Goal: Task Accomplishment & Management: Use online tool/utility

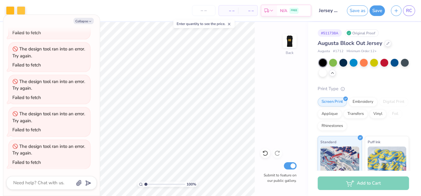
scroll to position [559, 0]
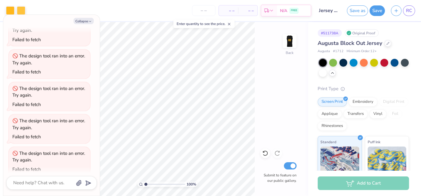
type textarea "x"
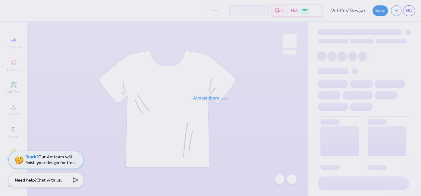
type input "Jersey Design"
type input "13"
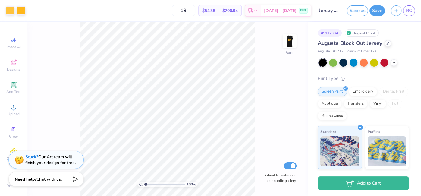
click at [46, 178] on span "Chat with us." at bounding box center [48, 179] width 25 height 6
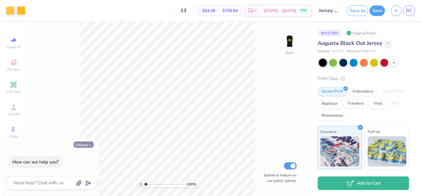
click at [90, 143] on icon "button" at bounding box center [90, 145] width 4 height 4
type textarea "x"
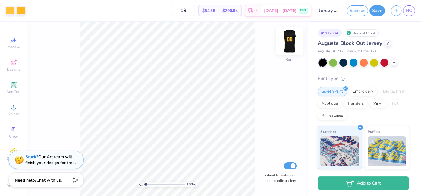
click at [288, 50] on img at bounding box center [289, 41] width 24 height 24
click at [288, 49] on img at bounding box center [289, 41] width 24 height 24
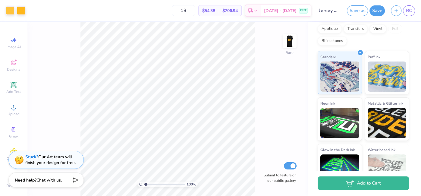
scroll to position [91, 0]
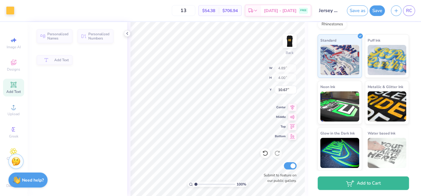
type input "4.89"
type input "4.00"
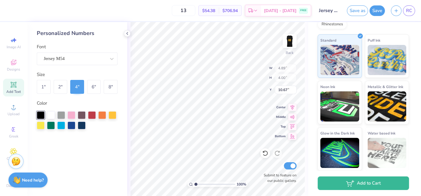
type input "10.48"
click at [291, 38] on img at bounding box center [289, 41] width 24 height 24
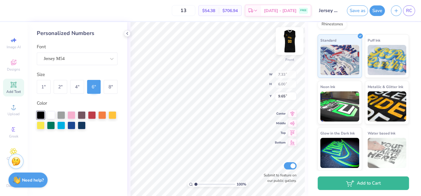
click at [295, 44] on img at bounding box center [289, 41] width 24 height 24
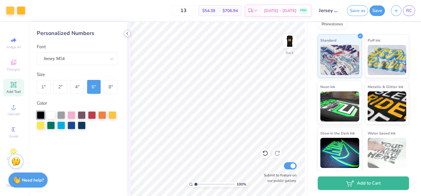
click at [127, 34] on polyline at bounding box center [127, 33] width 1 height 2
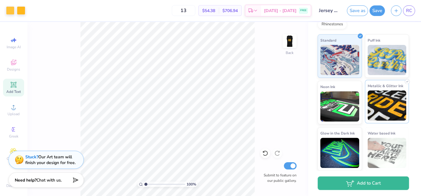
scroll to position [0, 0]
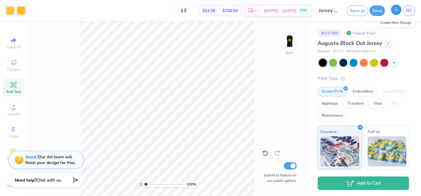
click at [396, 10] on line "button" at bounding box center [396, 10] width 3 height 0
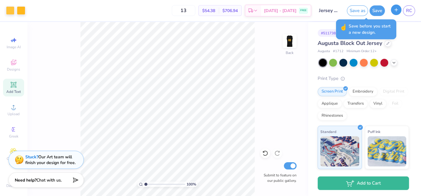
click at [398, 11] on icon "button" at bounding box center [395, 9] width 5 height 5
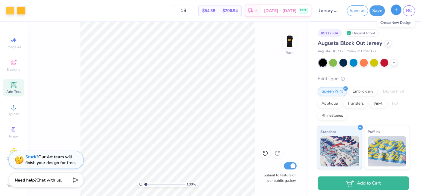
click at [396, 10] on line "button" at bounding box center [396, 9] width 0 height 3
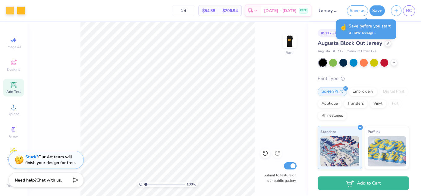
click at [372, 32] on span "Save before you start a new design." at bounding box center [371, 29] width 44 height 13
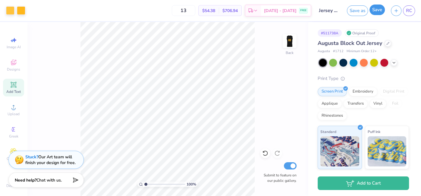
click at [377, 9] on button "Save" at bounding box center [376, 10] width 15 height 11
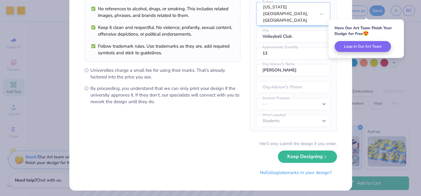
scroll to position [66, 0]
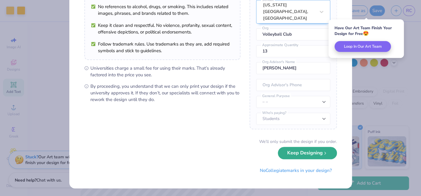
click at [319, 156] on button "Keep Designing" at bounding box center [307, 153] width 59 height 12
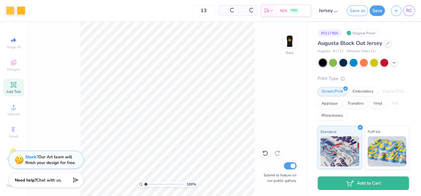
scroll to position [0, 0]
click at [396, 13] on button "button" at bounding box center [396, 10] width 11 height 11
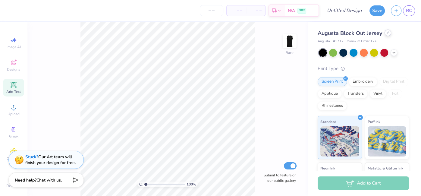
click at [388, 36] on div at bounding box center [387, 33] width 7 height 7
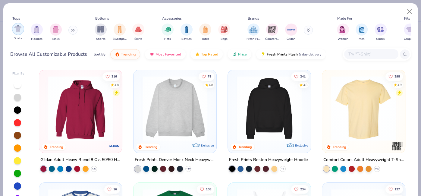
click at [20, 30] on img "filter for Shirts" at bounding box center [17, 28] width 7 height 7
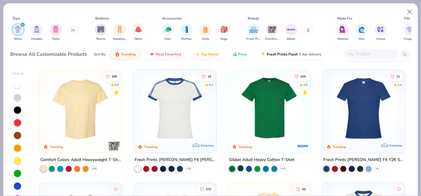
click at [241, 167] on div at bounding box center [240, 168] width 6 height 6
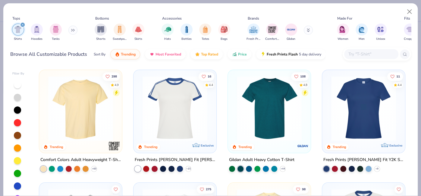
scroll to position [23, 0]
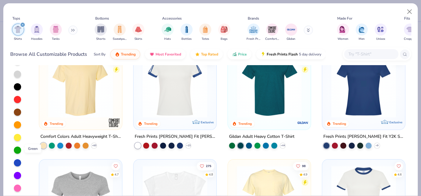
click at [20, 147] on div at bounding box center [17, 149] width 7 height 7
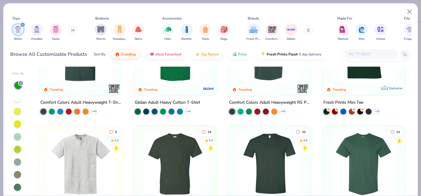
scroll to position [7, 0]
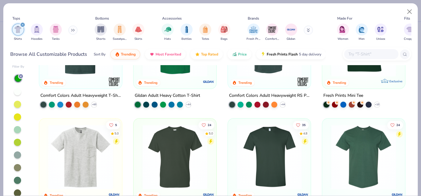
click at [21, 180] on div at bounding box center [18, 154] width 12 height 161
click at [19, 178] on div at bounding box center [17, 180] width 7 height 7
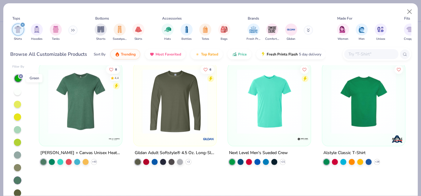
click at [20, 77] on line at bounding box center [21, 76] width 2 height 2
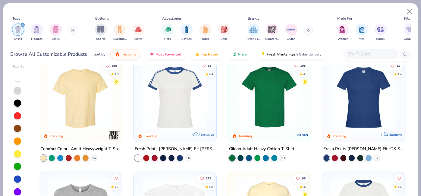
scroll to position [7, 0]
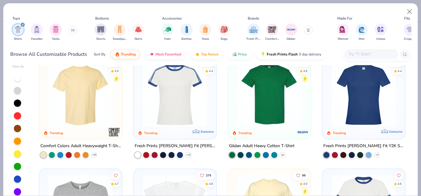
click at [282, 154] on polyline at bounding box center [282, 154] width 2 height 1
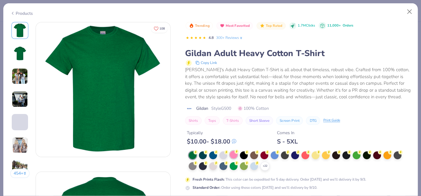
click at [234, 151] on div at bounding box center [234, 155] width 8 height 8
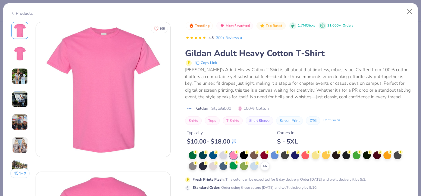
click at [232, 166] on div at bounding box center [234, 165] width 8 height 8
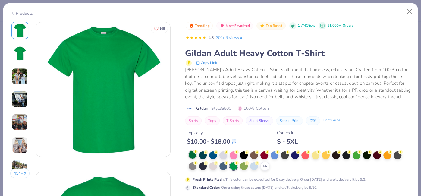
click at [194, 154] on div at bounding box center [193, 155] width 8 height 8
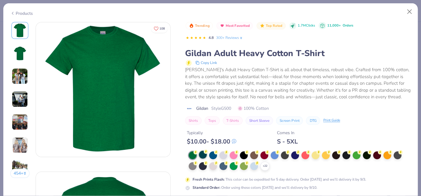
click at [204, 155] on div at bounding box center [203, 155] width 8 height 8
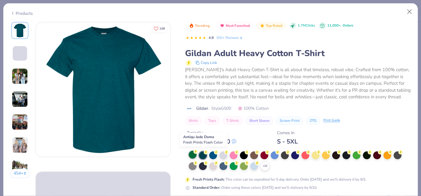
click at [191, 155] on div at bounding box center [193, 155] width 8 height 8
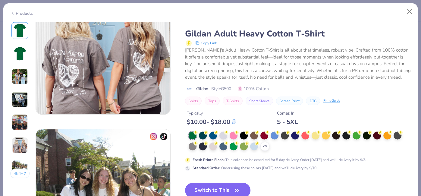
scroll to position [791, 0]
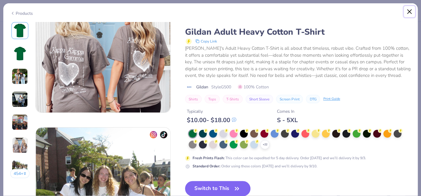
click at [411, 16] on button "Close" at bounding box center [409, 11] width 11 height 11
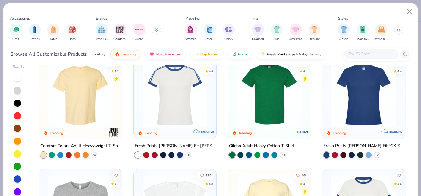
scroll to position [0, 152]
click at [314, 31] on img "filter for Regular" at bounding box center [313, 28] width 7 height 7
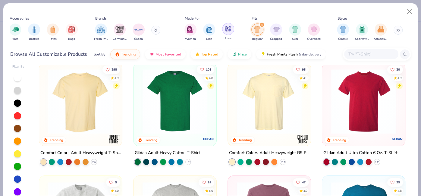
click at [229, 31] on img "filter for Unisex" at bounding box center [227, 28] width 7 height 7
click at [196, 24] on div "filter for Unisex" at bounding box center [194, 24] width 5 height 5
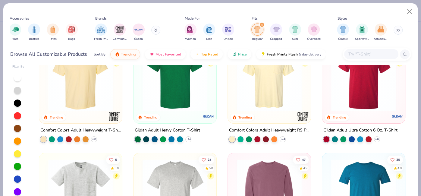
scroll to position [23, 0]
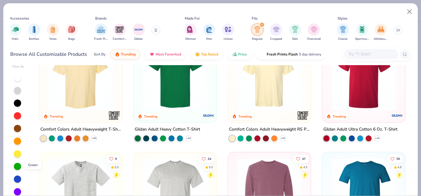
click at [16, 167] on div at bounding box center [17, 166] width 7 height 7
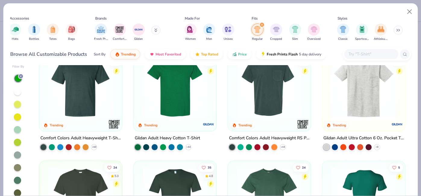
scroll to position [12, 0]
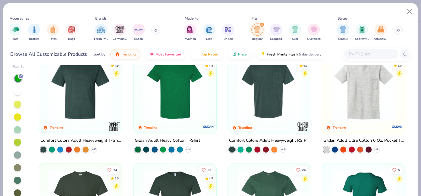
click at [182, 92] on img at bounding box center [174, 89] width 71 height 65
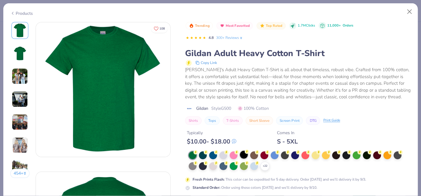
click at [244, 155] on div at bounding box center [244, 155] width 8 height 8
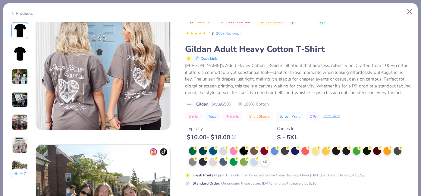
scroll to position [825, 0]
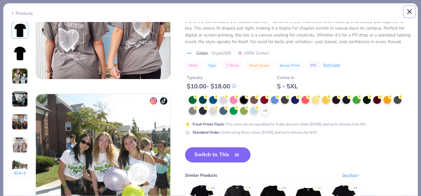
click at [412, 11] on button "Close" at bounding box center [409, 11] width 11 height 11
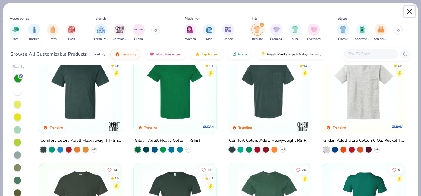
click at [412, 11] on button "Close" at bounding box center [409, 11] width 11 height 11
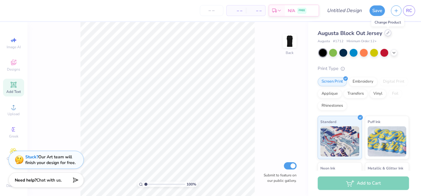
click at [388, 34] on icon at bounding box center [387, 32] width 3 height 3
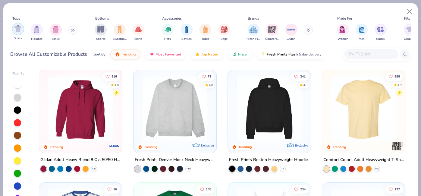
click at [14, 32] on img "filter for Shirts" at bounding box center [17, 28] width 7 height 7
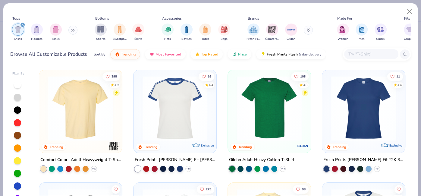
click at [268, 124] on img at bounding box center [269, 108] width 71 height 65
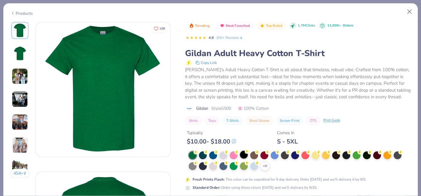
click at [244, 155] on div at bounding box center [244, 155] width 8 height 8
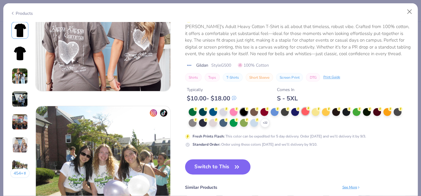
scroll to position [809, 0]
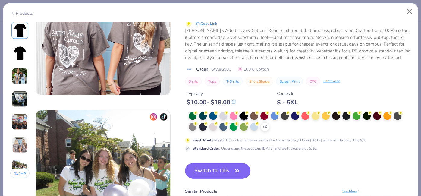
click at [242, 167] on button "Switch to This" at bounding box center [217, 170] width 65 height 15
click at [243, 170] on button "Switch to This" at bounding box center [217, 170] width 65 height 15
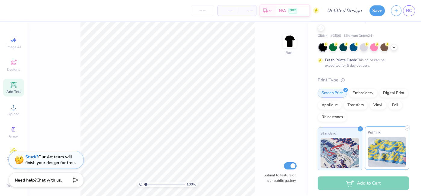
scroll to position [14, 0]
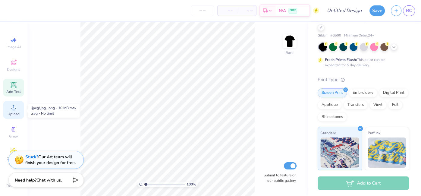
click at [14, 108] on circle at bounding box center [13, 108] width 3 height 3
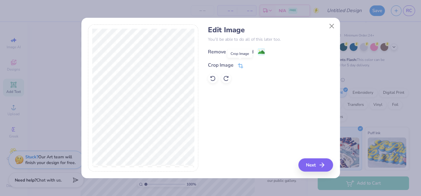
click at [239, 66] on icon at bounding box center [240, 65] width 5 height 5
click at [250, 66] on button at bounding box center [250, 64] width 6 height 6
click at [259, 53] on image at bounding box center [261, 52] width 7 height 7
click at [316, 165] on button "Next" at bounding box center [316, 164] width 35 height 13
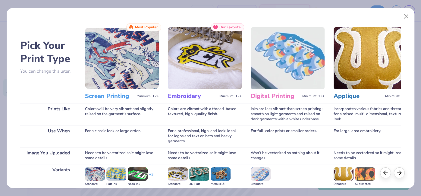
click at [102, 37] on img at bounding box center [122, 58] width 74 height 62
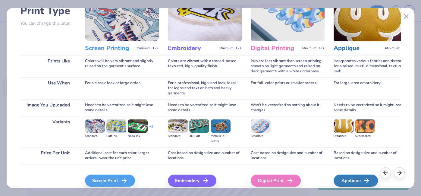
scroll to position [74, 0]
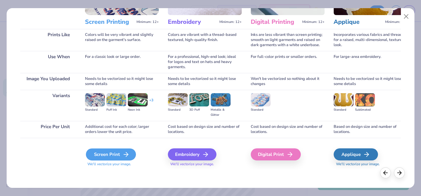
click at [114, 156] on div "Screen Print" at bounding box center [111, 154] width 50 height 12
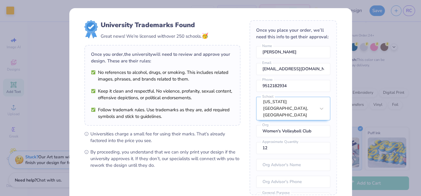
click at [381, 56] on div "University Trademarks Found Great news! We’re licensed with over 250 schools. 🥳…" at bounding box center [210, 98] width 421 height 196
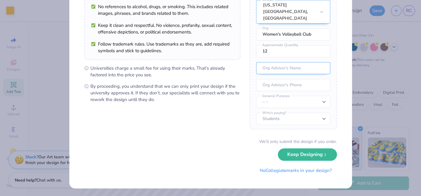
scroll to position [61, 0]
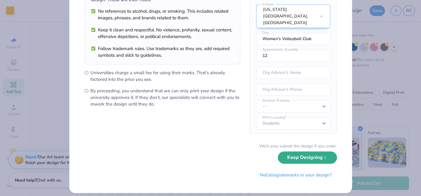
click at [307, 156] on button "Keep Designing" at bounding box center [307, 157] width 59 height 12
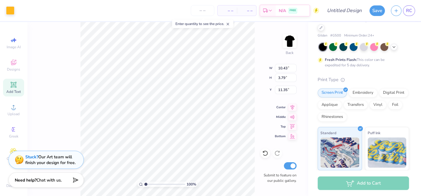
scroll to position [0, 0]
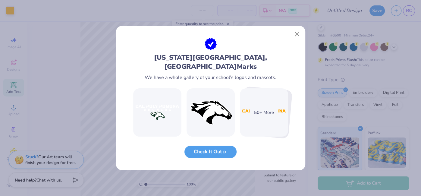
click at [264, 96] on img at bounding box center [264, 112] width 48 height 48
click at [216, 113] on img at bounding box center [210, 112] width 48 height 48
click at [232, 150] on button "Check It Out" at bounding box center [210, 150] width 52 height 12
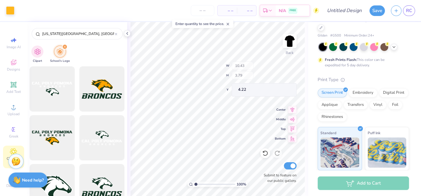
type input "5.43"
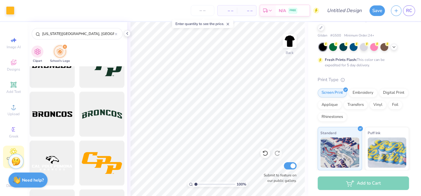
scroll to position [755, 0]
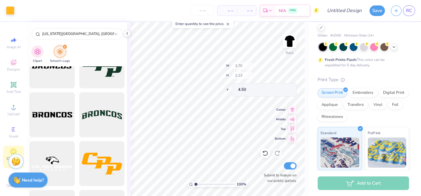
type input "4.50"
type input "4.33"
type input "0.67"
type input "0.70"
type input "7.81"
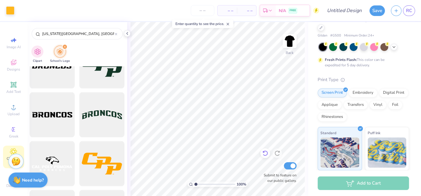
click at [265, 155] on icon at bounding box center [264, 153] width 5 height 5
type input "1.026238201422"
type textarea "x"
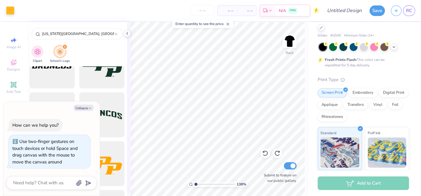
type input "1.37998080759429"
type textarea "x"
type input "1.47930230765816"
type textarea "x"
type input "1.17574389251896"
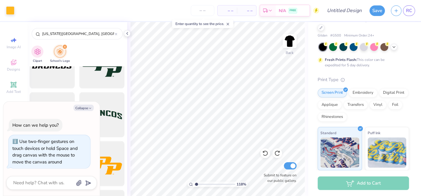
type textarea "x"
type input "1.17574389251896"
type textarea "x"
type input "1.17574389251896"
type textarea "x"
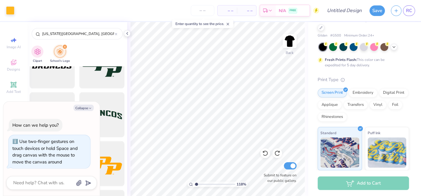
type input "1.17574389251896"
type textarea "x"
type input "1.17574389251896"
type textarea "x"
type input "1.17574389251896"
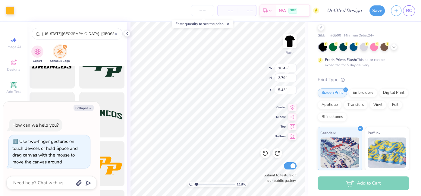
type textarea "x"
type input "1.17574389251896"
type textarea "x"
type input "1.17574389251896"
type textarea "x"
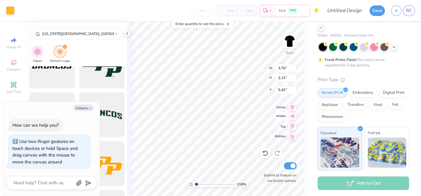
type input "1.17574389251896"
click at [80, 107] on button "Collapse" at bounding box center [84, 108] width 20 height 6
type textarea "x"
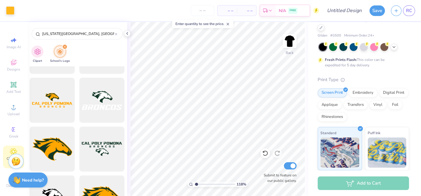
scroll to position [332, 0]
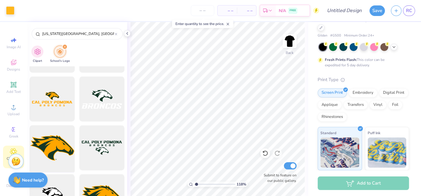
click at [52, 149] on div at bounding box center [52, 148] width 50 height 50
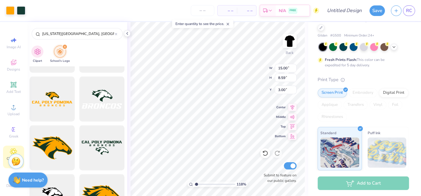
type input "1.17574389251896"
type input "4.72"
type input "2.71"
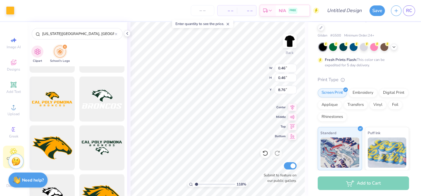
type input "1.17574389251896"
type input "0.47"
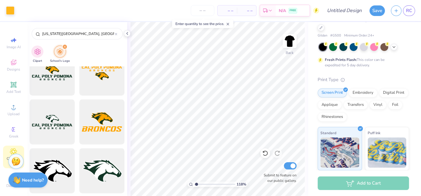
scroll to position [164, 0]
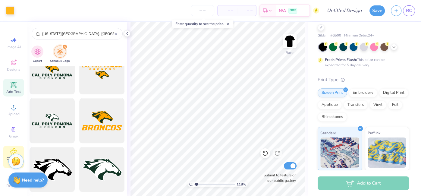
click at [15, 87] on icon at bounding box center [14, 85] width 6 height 6
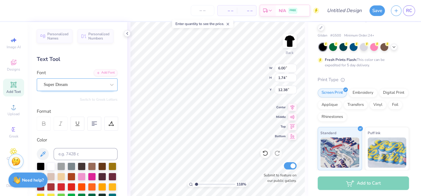
click at [82, 86] on div "Super Dream" at bounding box center [74, 84] width 63 height 9
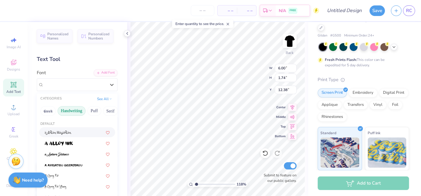
click at [74, 111] on button "Handwriting" at bounding box center [72, 111] width 28 height 10
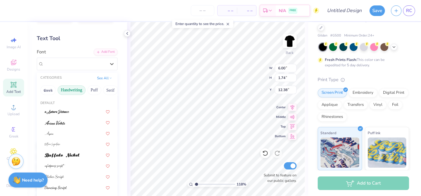
scroll to position [21, 0]
click at [92, 89] on button "Puff" at bounding box center [94, 90] width 14 height 10
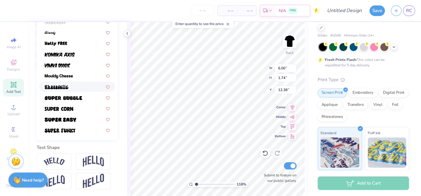
scroll to position [0, 0]
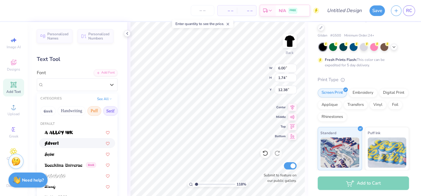
click at [111, 109] on button "Serif" at bounding box center [110, 111] width 15 height 10
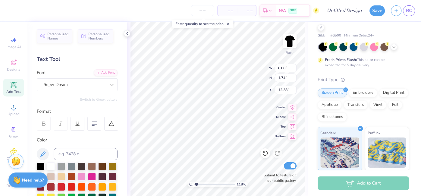
type input "1.17574389251896"
type textarea "C"
type input "1.17574389251896"
type textarea "Cl"
type input "1.17574389251896"
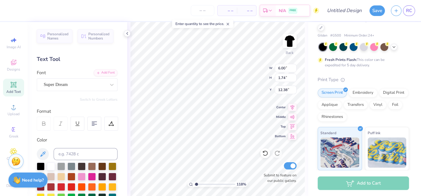
type textarea "Clu"
type input "1.17574389251896"
type textarea "Club"
type input "1.17574389251896"
type textarea "Club"
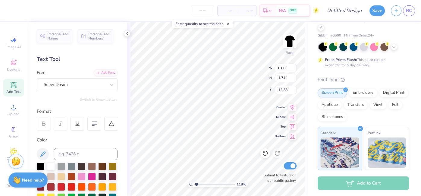
type input "1.17574389251896"
type textarea "Club VO"
type input "1.17574389251896"
type textarea "Club VOl"
type input "1.17574389251896"
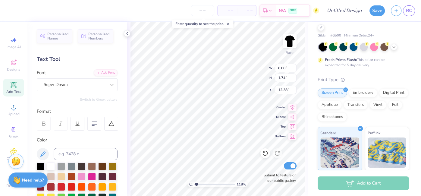
type textarea "Club VOll"
type input "1.17574389251896"
type textarea "Club VOlley"
type input "1.17574389251896"
type textarea "Club VOlleyb"
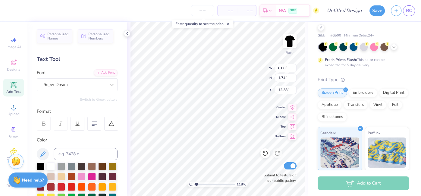
type input "1.17574389251896"
type textarea "Club VOlleybal"
type input "1.17574389251896"
type textarea "Club VOlleyba"
type input "1.17574389251896"
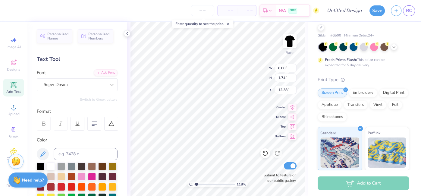
type textarea "Club VOlleyb"
type input "1.17574389251896"
type textarea "Club VOlley"
type input "1.17574389251896"
type textarea "Club VOlle"
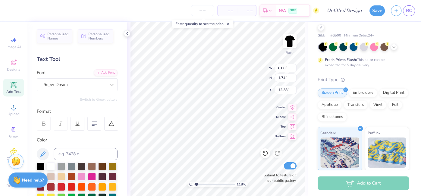
type input "1.17574389251896"
type textarea "Club VOll"
type input "1.17574389251896"
type textarea "Club VOl"
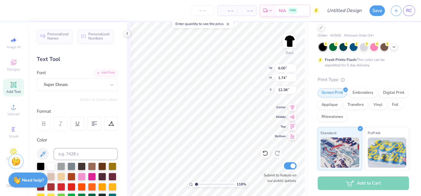
type input "1.17574389251896"
type textarea "Club VO"
type input "1.17574389251896"
type textarea "Club V"
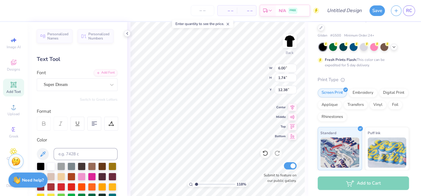
type input "1.17574389251896"
type textarea "Club Vol"
type input "1.17574389251896"
type textarea "Club Volle"
type input "1.17574389251896"
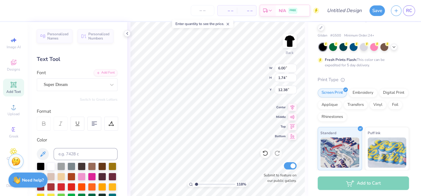
type textarea "Club Volley"
type input "1.17574389251896"
type textarea "Club Volleyb"
type input "1.17574389251896"
type textarea "Club Volleybal"
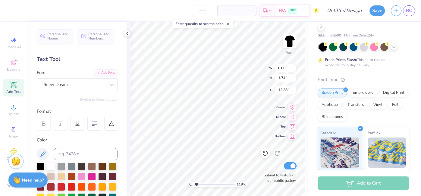
scroll to position [0, 1]
type input "1.17574389251896"
type textarea "Club Volleyball"
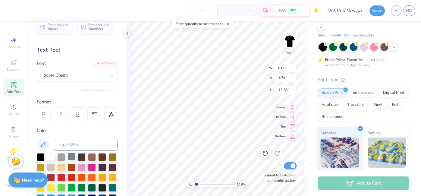
scroll to position [19, 0]
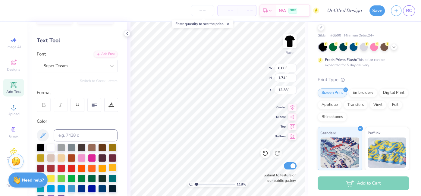
click at [116, 168] on div at bounding box center [112, 168] width 8 height 8
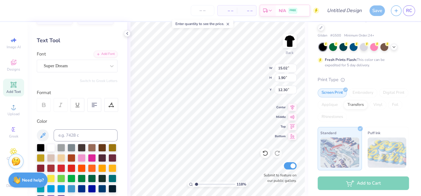
scroll to position [0, 0]
click at [280, 126] on div "118 % Back W 15.02 15.02 " H 1.90 1.90 " Y 12.30 12.30 " Center Middle Top Bott…" at bounding box center [217, 109] width 181 height 174
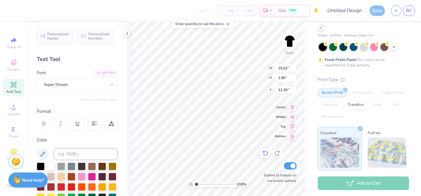
type input "1.17574389251896"
type input "9.77"
type input "1.23"
type input "12.96"
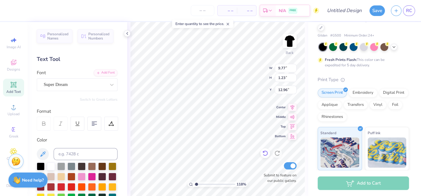
type input "1.17574389251896"
type input "9.24"
type input "1.17574389251896"
type input "8.71"
type input "1.10"
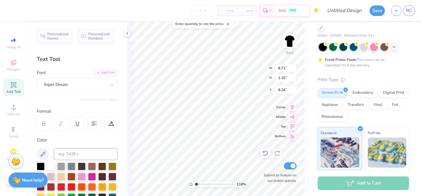
type input "1.17574389251896"
type input "9.13"
click at [92, 88] on div "Super Dream" at bounding box center [74, 84] width 63 height 9
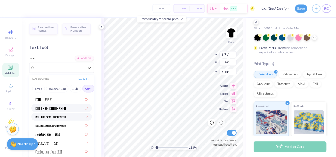
scroll to position [171, 0]
click at [77, 136] on img at bounding box center [64, 135] width 38 height 4
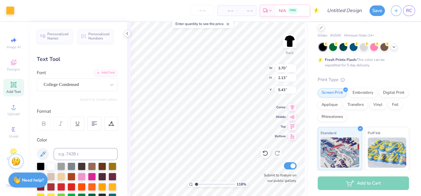
type input "1.17574389251896"
type input "4.96"
type input "1.17574389251896"
type input "7.63"
type input "0.88"
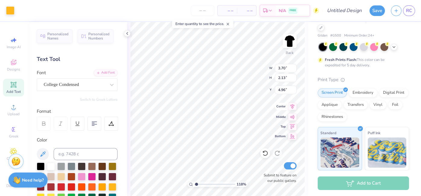
type input "9.24"
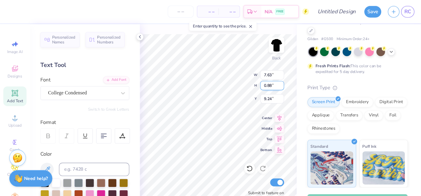
scroll to position [14, 0]
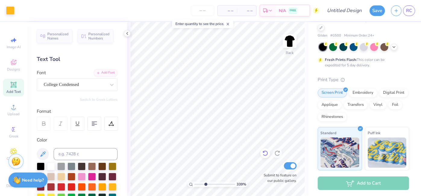
click at [266, 155] on icon at bounding box center [264, 153] width 5 height 5
type input "1.1026340041646"
type input "3.00"
type input "1.1026340041646"
type input "0.70"
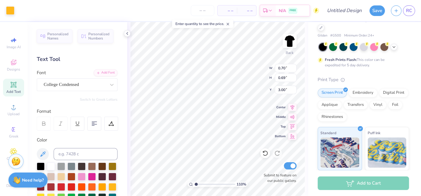
type input "0.69"
type input "7.82"
type input "1.1026340041646"
type input "0.84"
type input "1.1026340041646"
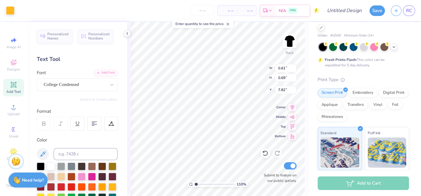
type input "0.70"
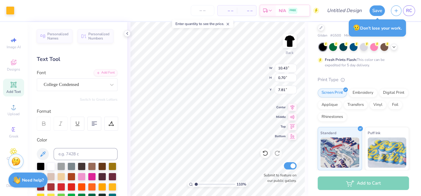
type input "1.1026340041646"
type input "5.94"
type input "1.1026340041646"
type input "11.48"
type input "0.77"
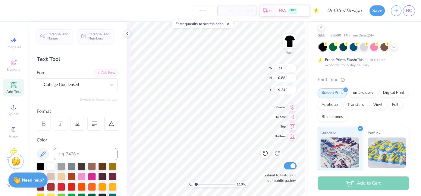
type input "1.1026340041646"
type input "7.22"
type input "1.1026340041646"
type input "8.21"
type input "0.95"
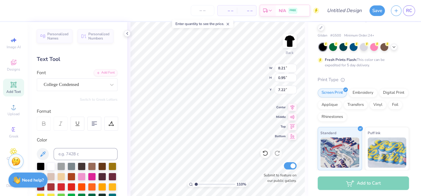
type input "1.1026340041646"
type input "7.49"
type input "1.1026340041646"
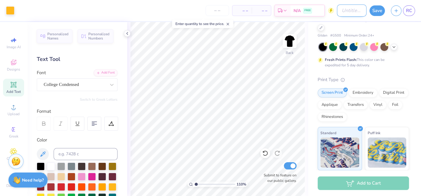
click at [355, 10] on input "Design Title" at bounding box center [352, 11] width 30 height 12
type input "V"
type input "1.1026340041646"
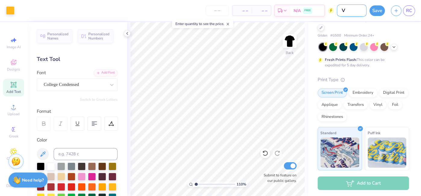
type input "1.1026340041646"
type input "C"
type input "1.1026340041646"
type input "Cl"
type input "1.1026340041646"
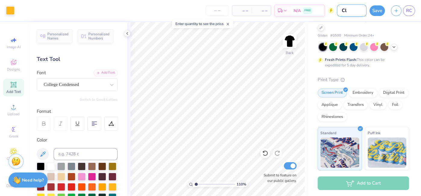
type input "Clu"
type input "1.1026340041646"
type input "Club"
type input "1.1026340041646"
type input "Club"
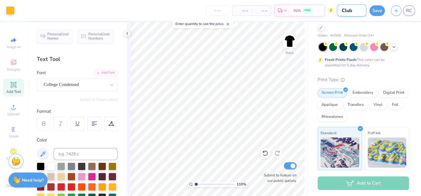
type input "1.1026340041646"
type input "Club V"
type input "1.1026340041646"
type input "Club VB"
type input "1.1026340041646"
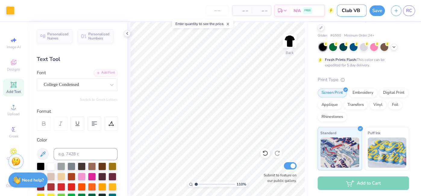
type input "Club VB"
type input "1.1026340041646"
type input "Club VB P"
type input "1.1026340041646"
type input "Club VB Pr"
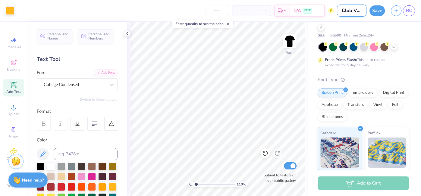
type input "1.1026340041646"
type input "Club VB Pra"
type input "1.1026340041646"
type input "Club VB Prac"
type input "1.1026340041646"
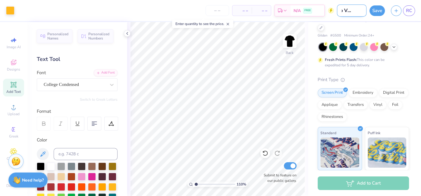
type input "Club VB Pract"
type input "1.1026340041646"
type input "Club VB Practic"
type input "1.1026340041646"
type input "Club VB Practice"
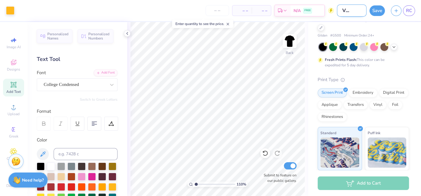
type input "1.1026340041646"
type input "Club VB Practice"
type input "1.1026340041646"
type input "Club VB Practice s"
type input "1.1026340041646"
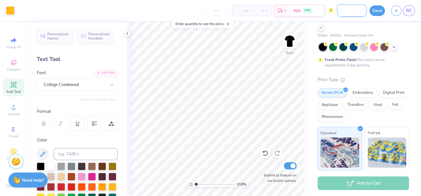
type input "Club VB Practice sh"
type input "1.1026340041646"
type input "Club VB Practice sho"
type input "1.1026340041646"
type input "Club VB Practice shor"
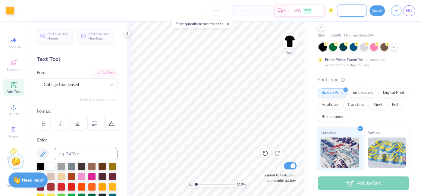
type input "1.1026340041646"
type input "Club VB Practice sho"
type input "1.1026340041646"
type input "Club VB Practice sh"
type input "1.1026340041646"
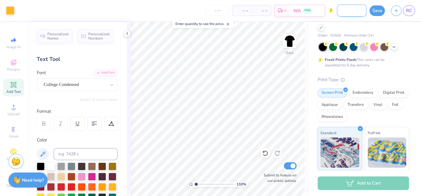
type input "Club VB Practice s"
type input "1.1026340041646"
type input "Club VB Practice"
type input "1.1026340041646"
type input "Club VB Practice S"
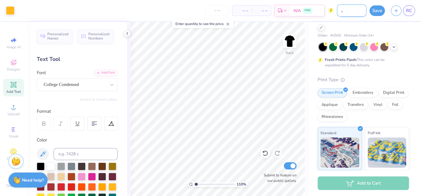
type input "1.1026340041646"
type input "Club VB Practice Sh"
type input "1.1026340041646"
type input "Club VB Practice Shi"
type input "1.1026340041646"
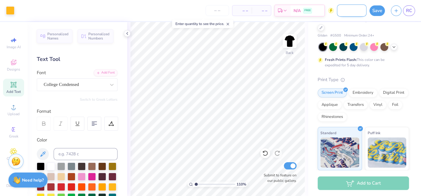
type input "Club VB Practice Shir"
type input "1.1026340041646"
type input "Club VB Practice Shirt"
type input "1.1026340041646"
type input "Club VB Practice Shirts"
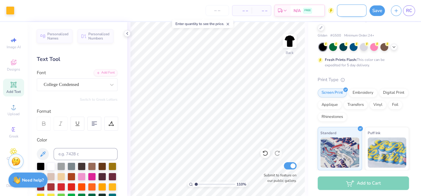
type input "1.1026340041646"
type input "Club VB Practice Shirts"
click at [17, 107] on icon at bounding box center [13, 106] width 7 height 7
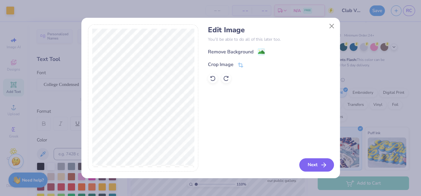
click at [315, 167] on button "Next" at bounding box center [316, 164] width 35 height 13
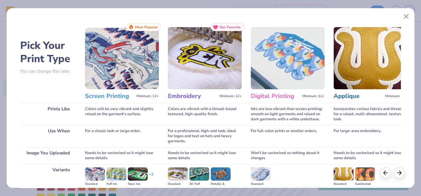
scroll to position [74, 0]
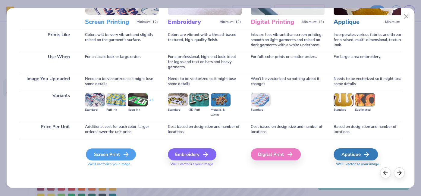
click at [119, 150] on div "Screen Print" at bounding box center [111, 154] width 50 height 12
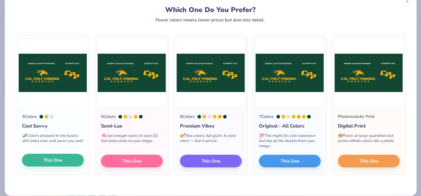
scroll to position [0, 0]
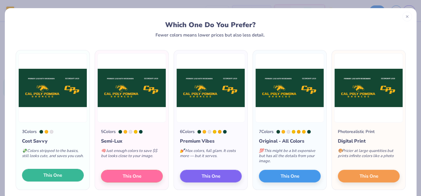
click at [61, 174] on span "This One" at bounding box center [52, 175] width 19 height 7
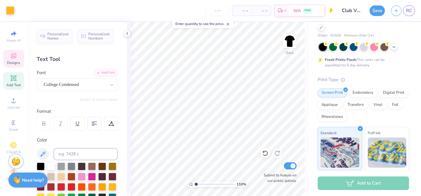
click at [18, 58] on div "Designs" at bounding box center [13, 59] width 21 height 18
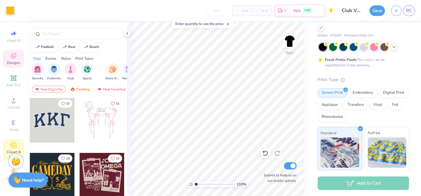
click at [19, 147] on div "Clipart & logos" at bounding box center [13, 150] width 21 height 23
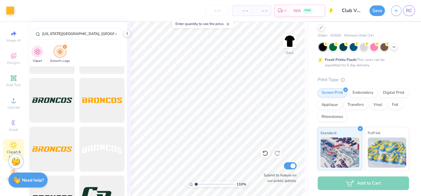
scroll to position [625, 0]
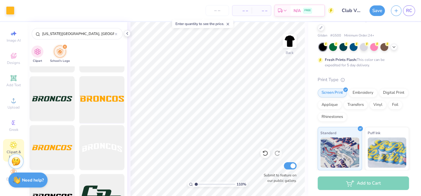
click at [90, 101] on div at bounding box center [102, 99] width 50 height 50
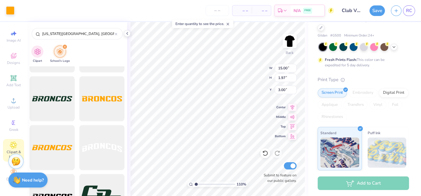
type input "1.1026340041646"
type input "12.77"
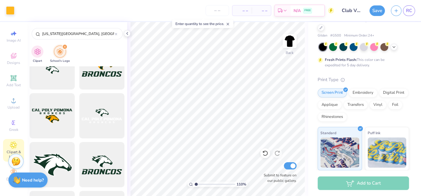
scroll to position [23, 0]
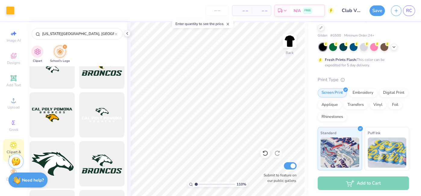
click at [63, 161] on div at bounding box center [52, 164] width 50 height 50
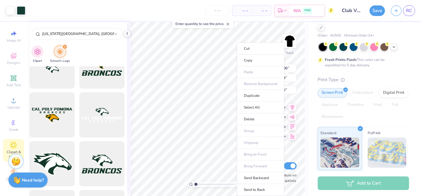
click at [261, 85] on ul "Cut Copy Paste Remove Background Duplicate Select All Delete Group Ungroup Brin…" at bounding box center [260, 118] width 47 height 153
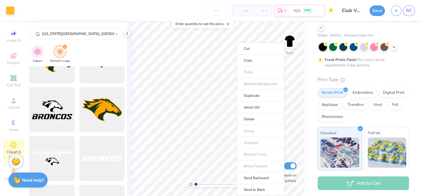
scroll to position [424, 0]
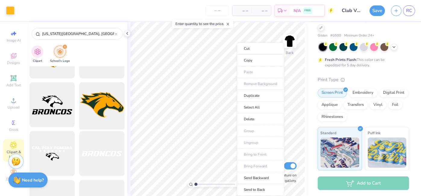
click at [101, 93] on div at bounding box center [102, 105] width 50 height 50
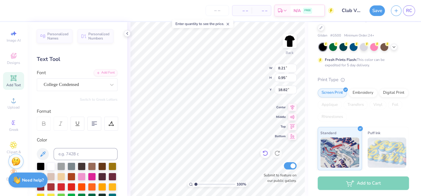
click at [264, 154] on icon at bounding box center [265, 153] width 6 height 6
click at [108, 126] on div at bounding box center [111, 124] width 14 height 14
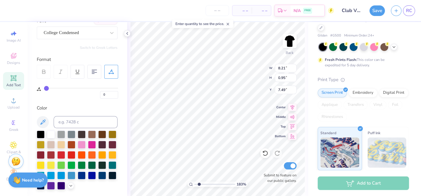
scroll to position [54, 0]
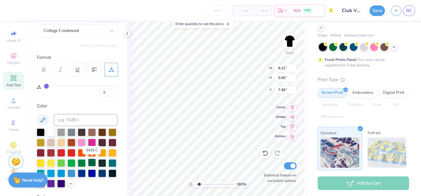
click at [90, 164] on div at bounding box center [92, 162] width 8 height 8
drag, startPoint x: 48, startPoint y: 84, endPoint x: 70, endPoint y: 87, distance: 22.8
click at [70, 86] on input "range" at bounding box center [81, 86] width 74 height 1
drag, startPoint x: 69, startPoint y: 85, endPoint x: 54, endPoint y: 84, distance: 14.8
click at [54, 86] on input "range" at bounding box center [81, 86] width 74 height 1
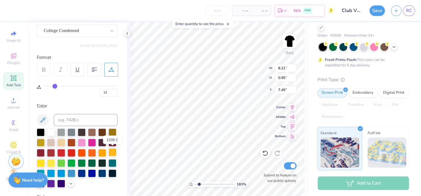
click at [112, 151] on div at bounding box center [112, 152] width 8 height 8
drag, startPoint x: 53, startPoint y: 86, endPoint x: 58, endPoint y: 86, distance: 5.2
click at [58, 86] on input "range" at bounding box center [81, 86] width 74 height 1
drag, startPoint x: 61, startPoint y: 85, endPoint x: 67, endPoint y: 86, distance: 6.1
click at [67, 86] on div "17" at bounding box center [81, 90] width 74 height 14
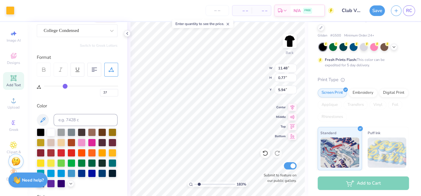
drag, startPoint x: 58, startPoint y: 84, endPoint x: 65, endPoint y: 85, distance: 7.0
click at [65, 86] on input "range" at bounding box center [81, 86] width 74 height 1
drag, startPoint x: 64, startPoint y: 85, endPoint x: 52, endPoint y: 86, distance: 11.8
click at [52, 86] on input "range" at bounding box center [81, 86] width 74 height 1
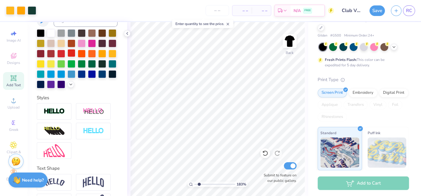
scroll to position [154, 0]
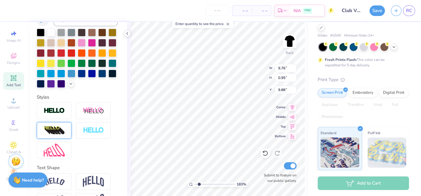
click at [51, 126] on img at bounding box center [54, 131] width 21 height 10
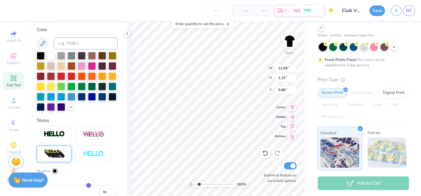
scroll to position [177, 0]
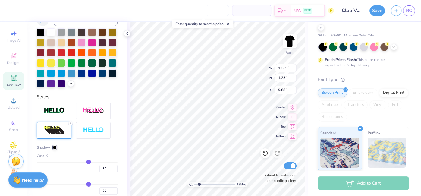
click at [70, 122] on line at bounding box center [71, 123] width 2 height 2
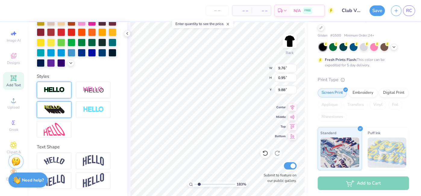
scroll to position [154, 0]
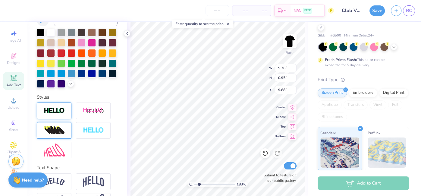
click at [65, 114] on div at bounding box center [54, 110] width 35 height 17
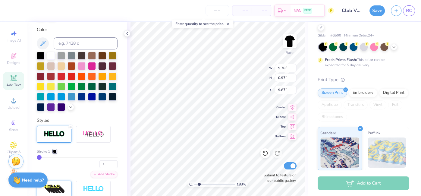
scroll to position [177, 0]
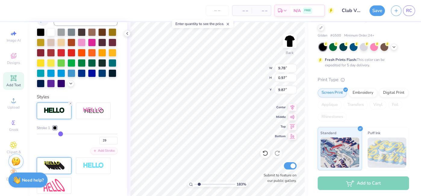
drag, startPoint x: 40, startPoint y: 133, endPoint x: 61, endPoint y: 136, distance: 21.1
click at [61, 134] on input "range" at bounding box center [77, 133] width 81 height 1
click at [70, 103] on icon at bounding box center [71, 104] width 4 height 4
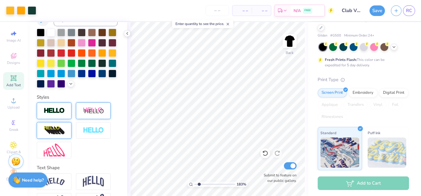
scroll to position [174, 0]
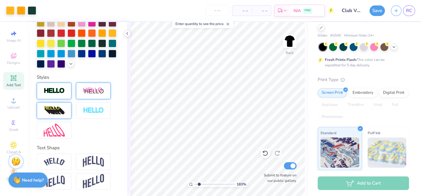
click at [102, 102] on div at bounding box center [93, 110] width 35 height 17
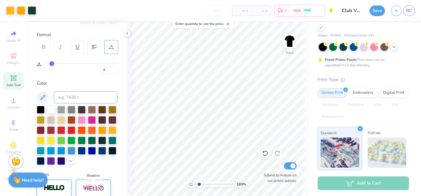
scroll to position [78, 0]
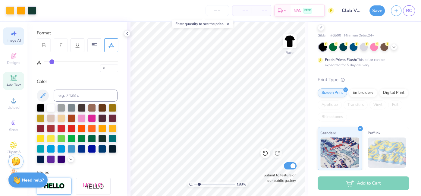
click at [16, 34] on icon at bounding box center [13, 33] width 7 height 7
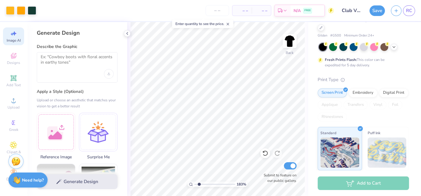
click at [95, 72] on div at bounding box center [77, 67] width 81 height 30
click at [69, 67] on textarea at bounding box center [77, 61] width 73 height 15
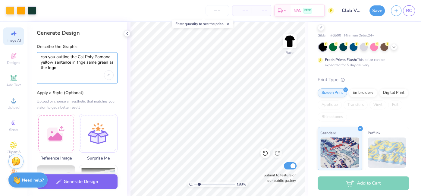
scroll to position [0, 0]
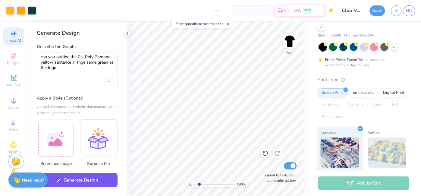
click at [84, 175] on button "Generate Design" at bounding box center [77, 180] width 81 height 15
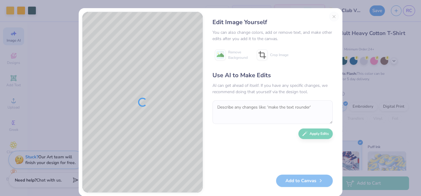
scroll to position [14, 0]
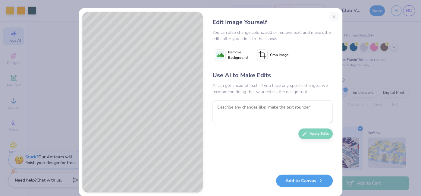
click at [230, 55] on span "Remove Background" at bounding box center [238, 54] width 20 height 11
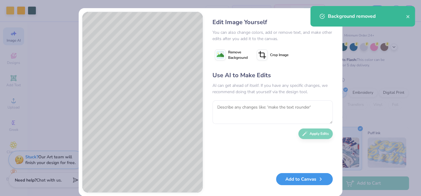
click at [315, 182] on button "Add to Canvas" at bounding box center [304, 179] width 57 height 12
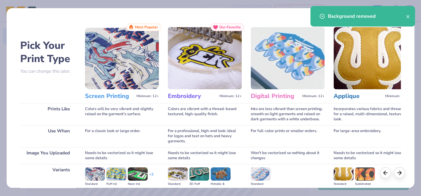
scroll to position [74, 0]
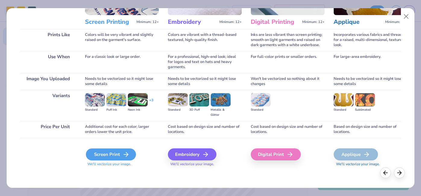
click at [117, 151] on div "Screen Print" at bounding box center [111, 154] width 50 height 12
click at [127, 154] on line at bounding box center [126, 154] width 4 height 0
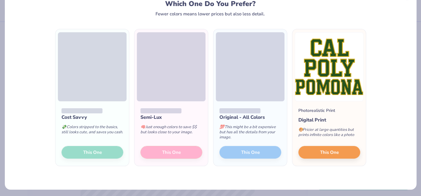
scroll to position [23, 0]
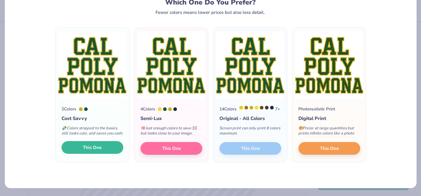
click at [102, 152] on button "This One" at bounding box center [92, 147] width 62 height 13
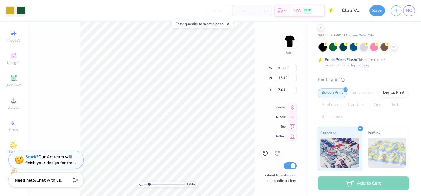
type input "1.8255113042593"
type input "7.05"
type input "5.84"
type input "1.8255113042593"
type input "11.44"
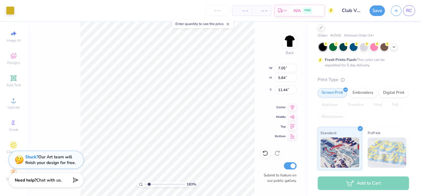
type input "1.8255113042593"
type input "0.97"
type input "1.65"
type input "15.61"
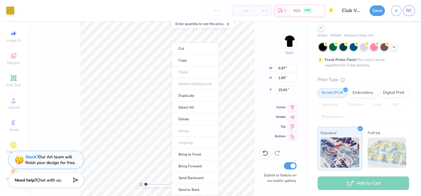
click at [230, 25] on icon at bounding box center [228, 24] width 4 height 4
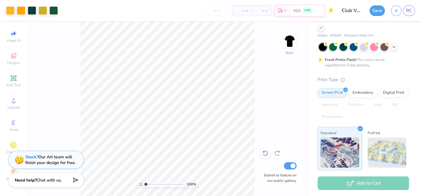
click at [267, 154] on icon at bounding box center [265, 153] width 6 height 6
type input "1"
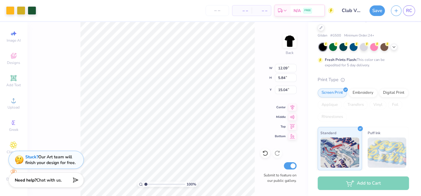
type input "11.67"
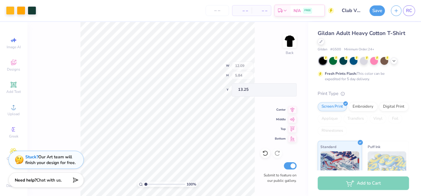
scroll to position [14, 0]
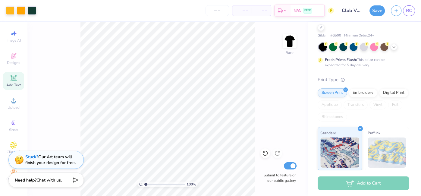
click at [14, 75] on icon at bounding box center [14, 78] width 6 height 6
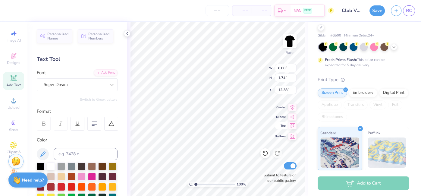
type textarea "C"
click at [98, 89] on div "Super Dream" at bounding box center [77, 84] width 81 height 13
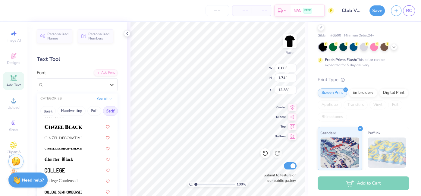
scroll to position [157, 0]
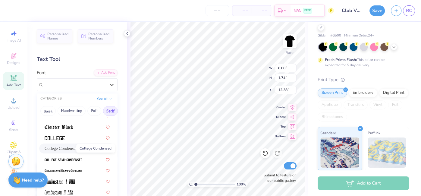
click at [61, 147] on span "College Condensed" at bounding box center [61, 148] width 33 height 6
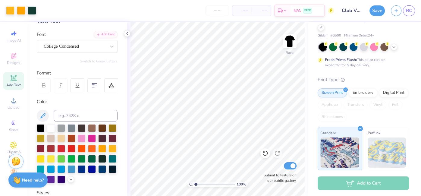
scroll to position [0, 0]
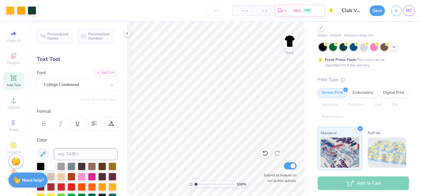
click at [104, 91] on div "Personalized Names Personalized Numbers Text Tool Add Font Font College Condens…" at bounding box center [77, 109] width 100 height 174
click at [17, 73] on div "Add Text" at bounding box center [13, 81] width 21 height 18
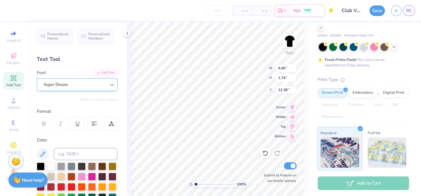
scroll to position [0, 1]
type textarea "Club Volley"
type input "12.58"
type input "2.11"
type input "12.19"
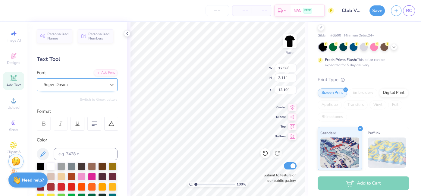
scroll to position [0, 0]
click at [89, 86] on div "Super Dream" at bounding box center [74, 84] width 63 height 9
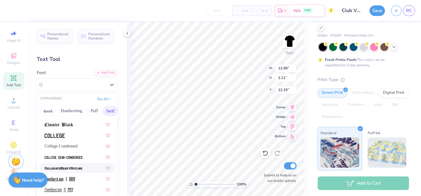
scroll to position [159, 0]
click at [85, 158] on div at bounding box center [77, 157] width 65 height 6
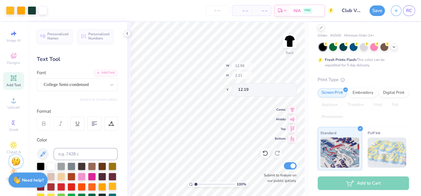
scroll to position [50, 0]
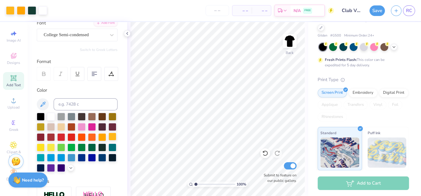
click at [114, 138] on div at bounding box center [112, 137] width 8 height 8
type input "8.11"
type input "1.15"
type textarea "Club VolleyBALL"
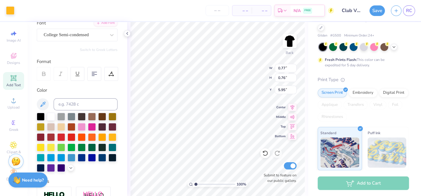
type input "0.77"
type input "0.76"
type input "5.95"
click at [251, 77] on div "100 % Back W 11.48 11.48 " H 0.77 0.77 " Y 5.94 5.94 " Center Middle Top Bottom…" at bounding box center [217, 109] width 181 height 174
click at [247, 76] on div "100 % Back W 0.93 0.93 " H 0.76 0.76 " Y 5.95 5.95 " Center Middle Top Bottom S…" at bounding box center [217, 109] width 181 height 174
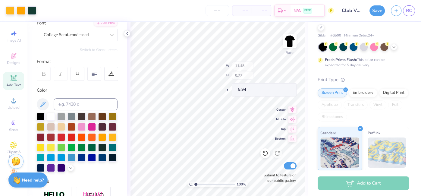
type input "11.48"
type input "0.77"
type input "5.94"
type input "12.57"
type input "0.85"
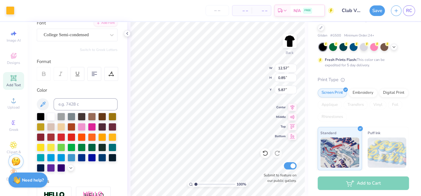
type input "5.87"
type input "13.87"
type input "0.93"
type input "5.78"
type input "11.47"
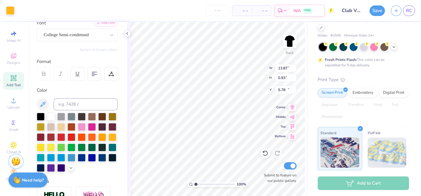
type input "1.15"
type input "8.41"
type input "11.47"
type input "1.15"
type input "8.36"
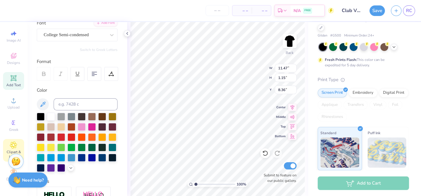
click at [16, 151] on span "Clipart & logos" at bounding box center [13, 154] width 21 height 10
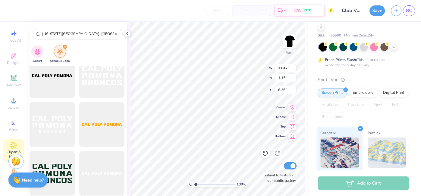
scroll to position [1039, 0]
click at [63, 129] on div at bounding box center [52, 124] width 50 height 50
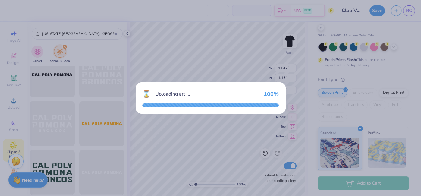
type input "15.00"
type input "6.30"
type input "3.00"
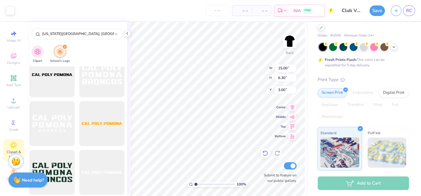
type input "12.38"
type input "5.20"
click at [240, 78] on div "100 % Back W 12.38 12.38 " H 5.20 5.20 " Y 3.00 3.00 " Center Middle Top Bottom…" at bounding box center [217, 109] width 181 height 174
type input "13.25"
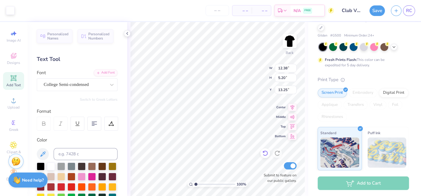
type input "12.38"
type input "5.20"
type input "5.80"
type input "11.47"
type input "1.15"
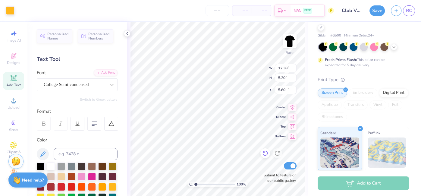
type input "20.94"
type input "12.38"
type input "5.20"
type input "5.80"
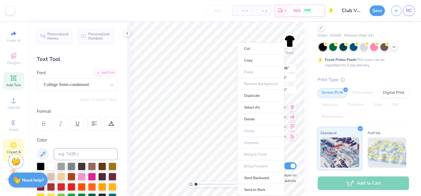
click at [14, 146] on icon at bounding box center [13, 145] width 7 height 7
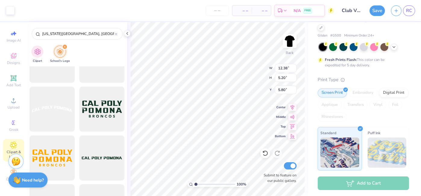
scroll to position [1247, 0]
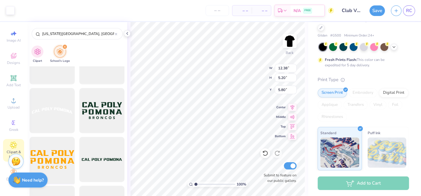
click at [52, 157] on div at bounding box center [52, 160] width 50 height 50
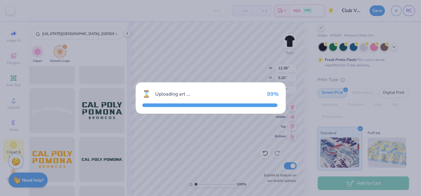
type input "15.00"
type input "6.30"
type input "3.00"
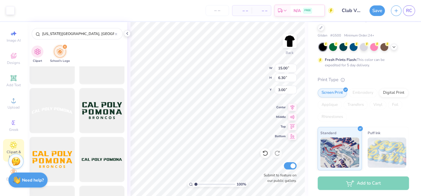
type input "12.38"
type input "5.20"
type input "5.80"
type input "5.54"
type input "12.48"
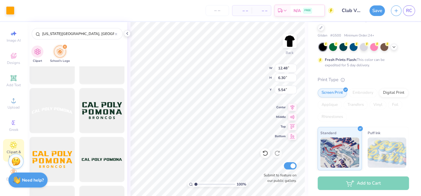
type input "5.24"
type input "4.90"
type input "2.80"
type input "2.08"
type input "3.51"
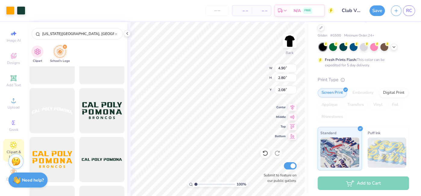
type input "2.01"
type input "2.29"
type input "12.48"
type input "5.24"
type input "5.96"
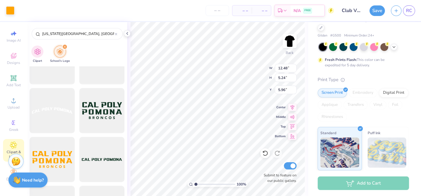
type input "11.47"
type input "1.15"
type input "12.68"
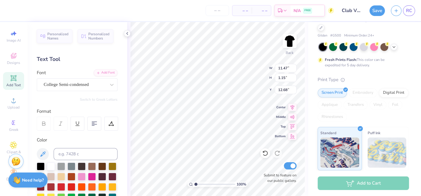
scroll to position [0, 2]
type input "12.48"
type input "5.24"
type input "5.96"
click at [11, 10] on div at bounding box center [10, 10] width 8 height 8
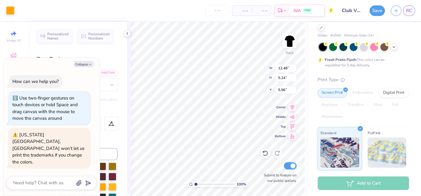
type textarea "x"
type input "11.47"
type input "1.15"
type input "12.68"
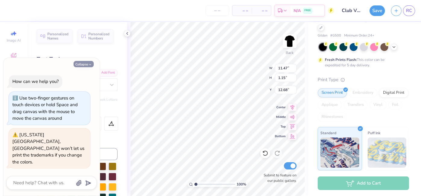
click at [91, 65] on polyline "button" at bounding box center [90, 64] width 2 height 1
click at [84, 67] on button "Collapse" at bounding box center [84, 64] width 20 height 6
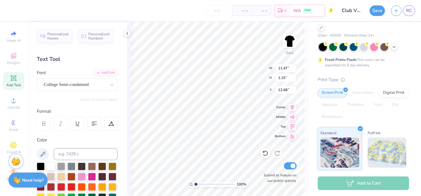
type textarea "x"
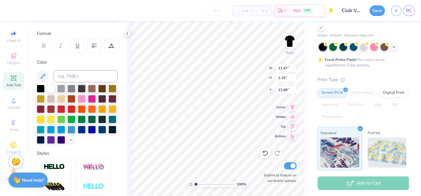
scroll to position [89, 0]
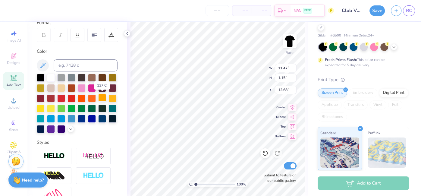
click at [100, 98] on div at bounding box center [102, 98] width 8 height 8
click at [52, 77] on div at bounding box center [51, 77] width 8 height 8
type input "12.48"
type input "5.24"
type input "5.96"
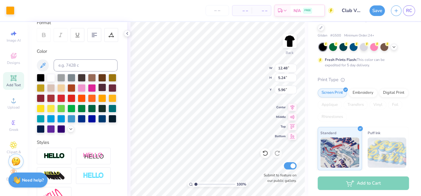
type input "11.30"
type input "4.75"
type input "11.47"
type input "1.15"
type input "12.68"
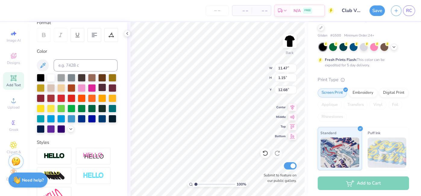
type input "10.26"
type input "1.03"
type input "12.74"
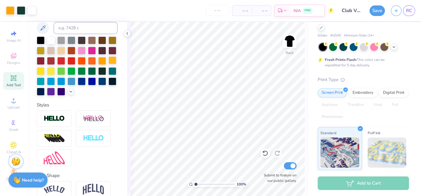
scroll to position [154, 0]
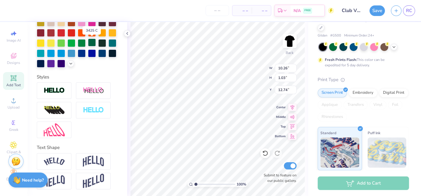
click at [92, 43] on div at bounding box center [92, 43] width 8 height 8
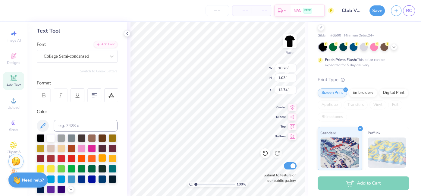
scroll to position [26, 0]
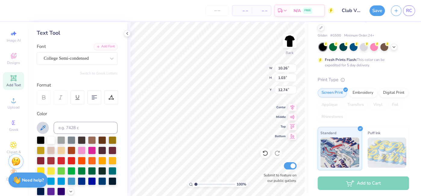
click at [44, 130] on icon at bounding box center [42, 127] width 7 height 7
click at [4, 33] on div "Image AI" at bounding box center [13, 36] width 21 height 18
select select "4"
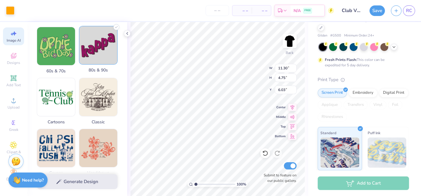
scroll to position [189, 0]
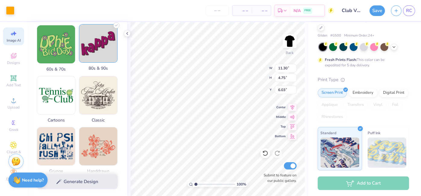
click at [105, 51] on img at bounding box center [98, 43] width 38 height 38
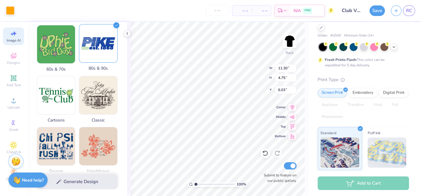
click at [96, 49] on img at bounding box center [98, 43] width 38 height 38
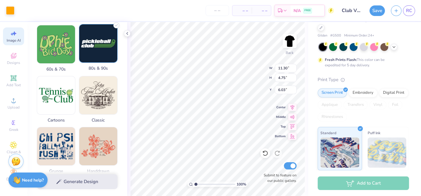
click at [96, 49] on img at bounding box center [98, 43] width 38 height 38
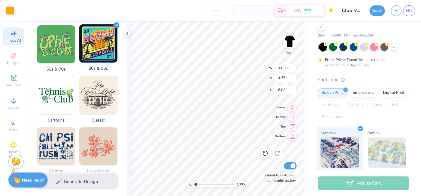
scroll to position [0, 0]
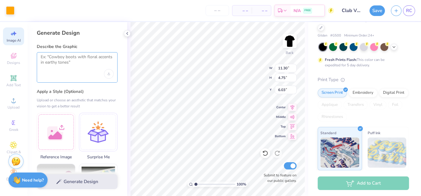
click at [73, 69] on textarea at bounding box center [77, 61] width 73 height 15
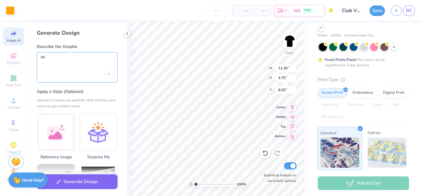
type textarea "c"
click at [51, 67] on textarea "Cal Poly" at bounding box center [77, 61] width 73 height 15
click at [70, 51] on div "Describe the Graphic Cal Poly" at bounding box center [77, 63] width 81 height 39
click at [69, 58] on textarea "Cal Poly" at bounding box center [77, 61] width 73 height 15
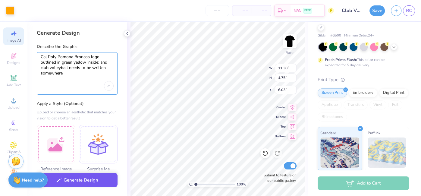
type textarea "Cal Poly Pomona Broncos logo outlined in green yellow inside; and club volleyba…"
click at [103, 180] on button "Generate Design" at bounding box center [77, 180] width 81 height 15
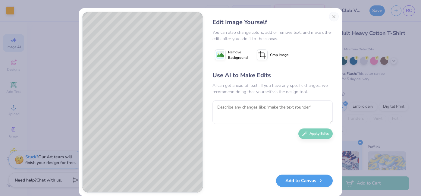
select select "4"
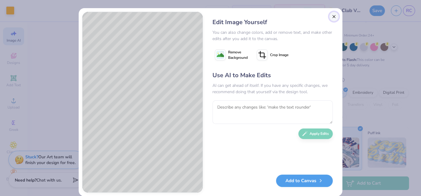
click at [333, 16] on button "Close" at bounding box center [334, 17] width 10 height 10
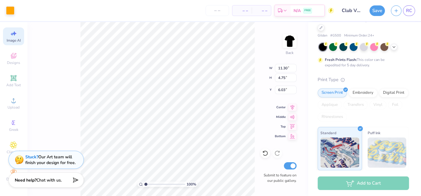
click at [11, 38] on span "Image AI" at bounding box center [14, 40] width 14 height 5
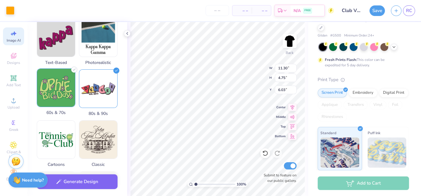
scroll to position [155, 0]
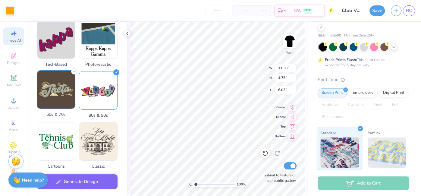
click at [62, 98] on img at bounding box center [56, 89] width 38 height 38
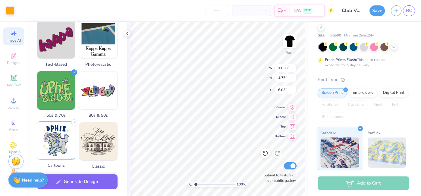
click at [53, 144] on img at bounding box center [56, 140] width 38 height 38
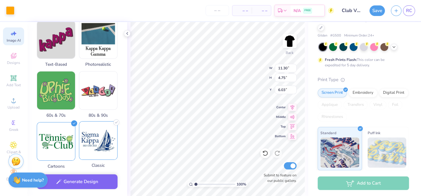
scroll to position [0, 0]
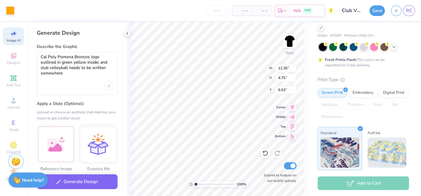
click at [72, 83] on div "Cal Poly Pomona Broncos logo outlined in green yellow inside; and club volleyba…" at bounding box center [77, 73] width 81 height 42
click at [67, 77] on textarea "Cal Poly Pomona Broncos logo outlined in green yellow inside; and club volleyba…" at bounding box center [77, 67] width 73 height 27
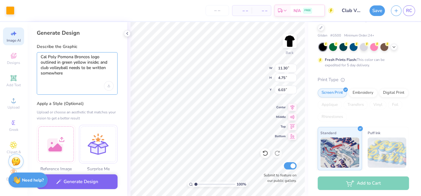
click at [67, 77] on textarea "Cal Poly Pomona Broncos logo outlined in green yellow inside; and club volleyba…" at bounding box center [77, 67] width 73 height 27
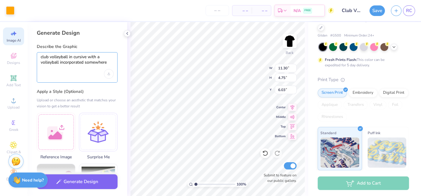
type textarea "club volleyball in cursive with a volleyball incorporated somewhere"
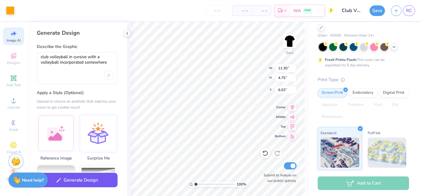
click at [110, 178] on button "Generate Design" at bounding box center [77, 180] width 81 height 15
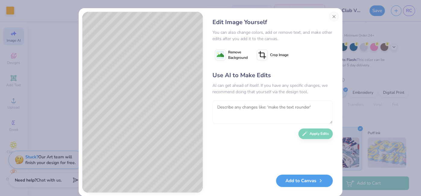
click at [255, 105] on textarea at bounding box center [272, 111] width 120 height 23
type textarea "can you make the volleyball less scary and more simple"
click at [305, 135] on button "Apply Edits" at bounding box center [315, 132] width 34 height 11
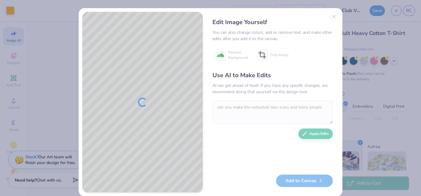
scroll to position [14, 0]
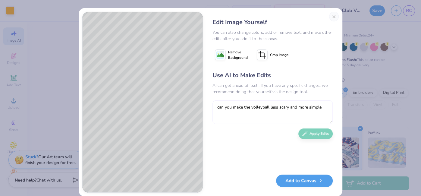
click at [257, 109] on textarea "can you make the volleyball less scary and more simple" at bounding box center [272, 111] width 120 height 23
type textarea "make the volleyball have no face and can you make the volleyball green and beige"
click at [307, 135] on button "Apply Edits" at bounding box center [315, 132] width 34 height 11
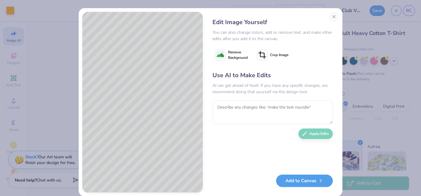
scroll to position [14, 0]
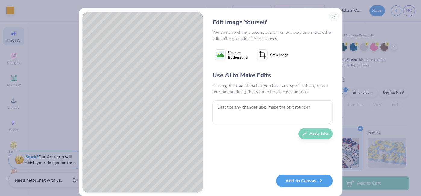
click at [235, 50] on span "Remove Background" at bounding box center [238, 54] width 20 height 11
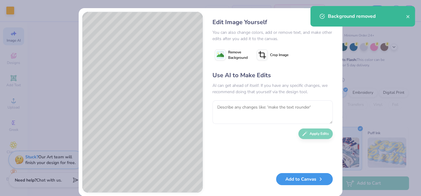
click at [313, 178] on button "Add to Canvas" at bounding box center [304, 179] width 57 height 12
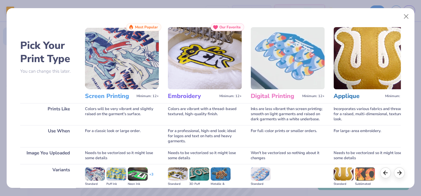
scroll to position [74, 0]
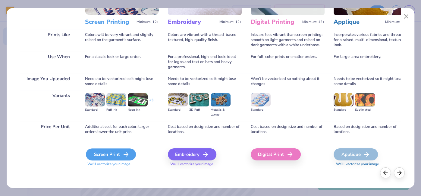
click at [111, 153] on div "Screen Print" at bounding box center [111, 154] width 50 height 12
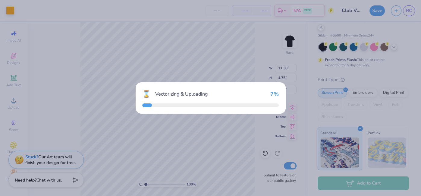
click at [111, 153] on div "⌛ Vectorizing & Uploading 7 %" at bounding box center [210, 98] width 421 height 196
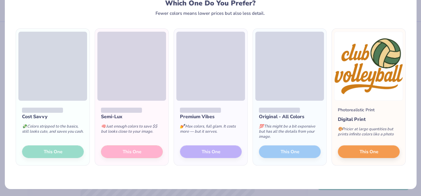
scroll to position [20, 0]
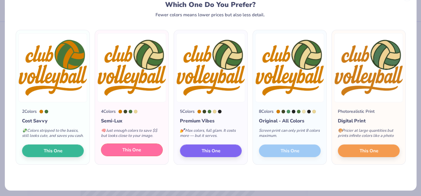
click at [144, 146] on button "This One" at bounding box center [132, 149] width 62 height 13
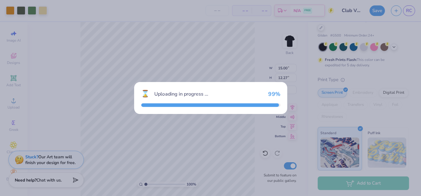
type input "15.00"
type input "12.27"
type input "7.12"
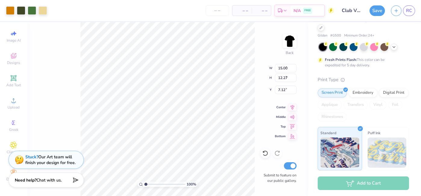
type input "7.04"
type input "5.75"
type input "15.51"
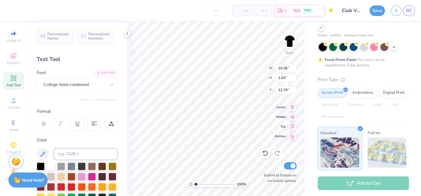
type textarea "Club"
type input "7.04"
type input "5.75"
type input "15.51"
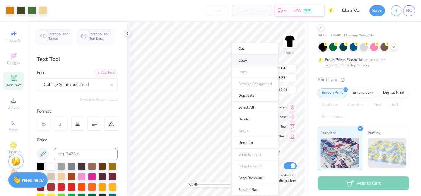
click at [248, 58] on li "Copy" at bounding box center [254, 61] width 47 height 12
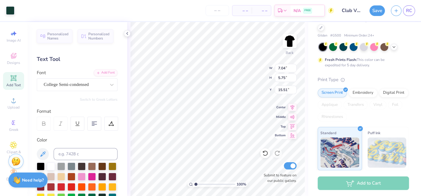
type input "2.49"
type input "1.03"
type input "12.74"
type input "11.30"
type input "4.75"
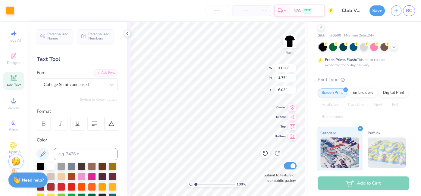
type input "6.03"
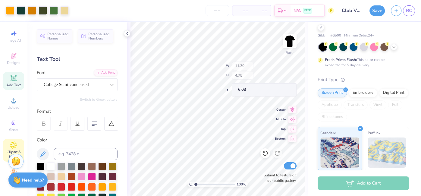
click at [15, 145] on icon at bounding box center [13, 144] width 7 height 7
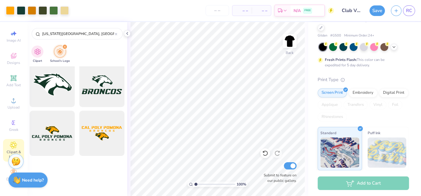
scroll to position [0, 0]
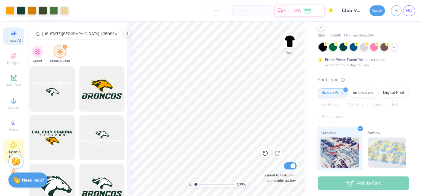
click at [12, 41] on span "Image AI" at bounding box center [14, 40] width 14 height 5
select select "4"
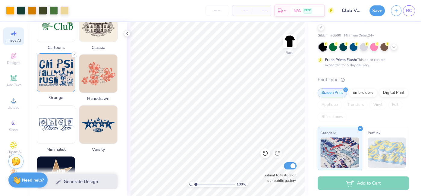
scroll to position [262, 0]
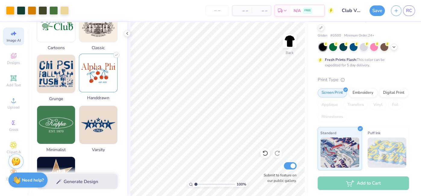
click at [107, 83] on img at bounding box center [98, 73] width 38 height 38
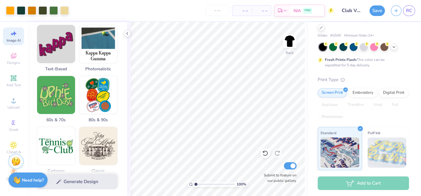
scroll to position [0, 0]
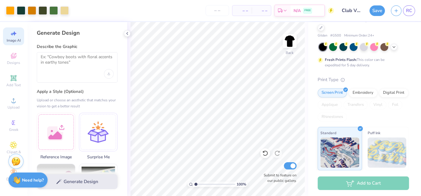
click at [85, 53] on div at bounding box center [77, 67] width 81 height 30
click at [87, 58] on textarea at bounding box center [77, 61] width 73 height 15
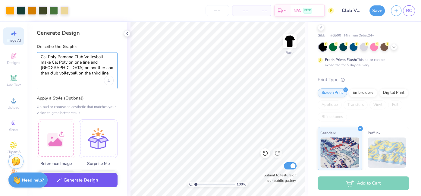
type textarea "Cal Poly Pomona Club Volleyball make Cal Poly on one line and Pomona on another…"
click at [78, 188] on div "Generate Design" at bounding box center [77, 181] width 100 height 29
click at [93, 183] on button "Generate Design" at bounding box center [77, 180] width 81 height 15
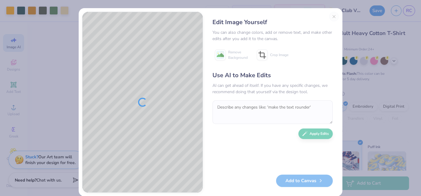
scroll to position [14, 0]
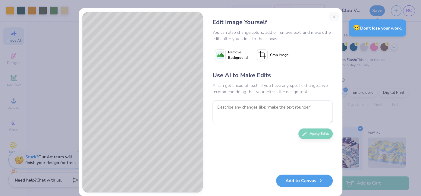
click at [228, 54] on span "Remove Background" at bounding box center [238, 54] width 20 height 11
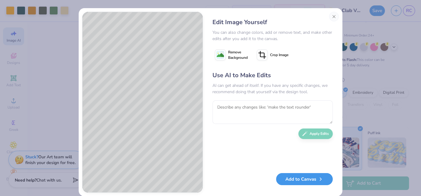
click at [301, 180] on button "Add to Canvas" at bounding box center [304, 179] width 57 height 12
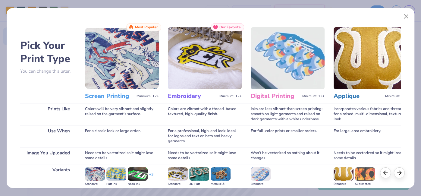
scroll to position [74, 0]
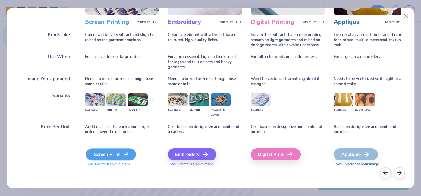
click at [110, 156] on div "Screen Print" at bounding box center [111, 154] width 50 height 12
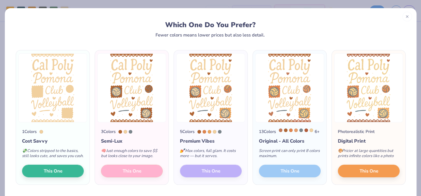
scroll to position [14, 0]
click at [140, 178] on div "3 Colors Semi-Lux 🧠 Just enough colors to save $$ but looks close to your image…" at bounding box center [132, 153] width 74 height 62
click at [133, 176] on div "3 Colors Semi-Lux 🧠 Just enough colors to save $$ but looks close to your image…" at bounding box center [132, 153] width 74 height 62
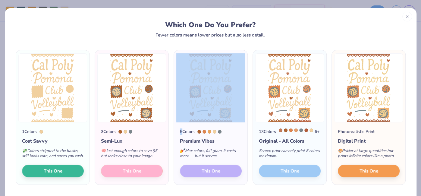
click at [133, 176] on div "3 Colors Semi-Lux 🧠 Just enough colors to save $$ but looks close to your image…" at bounding box center [132, 153] width 74 height 62
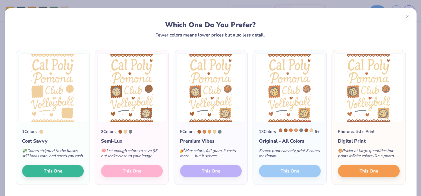
click at [133, 175] on div "3 Colors Semi-Lux 🧠 Just enough colors to save $$ but looks close to your image…" at bounding box center [132, 153] width 74 height 62
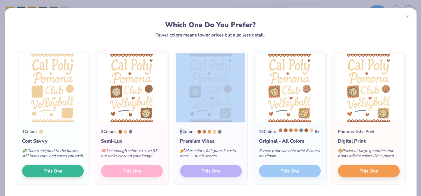
click at [133, 175] on div "3 Colors Semi-Lux 🧠 Just enough colors to save $$ but looks close to your image…" at bounding box center [132, 153] width 74 height 62
click at [126, 30] on div "Which One Do You Prefer? Fewer colors means lower prices but also less detail." at bounding box center [210, 29] width 378 height 17
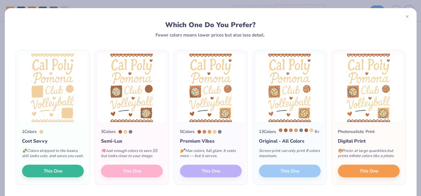
click at [123, 177] on div "3 Colors Semi-Lux 🧠 Just enough colors to save $$ but looks close to your image…" at bounding box center [132, 153] width 74 height 62
click at [140, 171] on div "3 Colors Semi-Lux 🧠 Just enough colors to save $$ but looks close to your image…" at bounding box center [132, 153] width 74 height 62
click at [145, 180] on div "3 Colors Semi-Lux 🧠 Just enough colors to save $$ but looks close to your image…" at bounding box center [132, 153] width 74 height 62
click at [147, 178] on div "3 Colors Semi-Lux 🧠 Just enough colors to save $$ but looks close to your image…" at bounding box center [132, 153] width 74 height 62
click at [143, 181] on div "3 Colors Semi-Lux 🧠 Just enough colors to save $$ but looks close to your image…" at bounding box center [132, 153] width 74 height 62
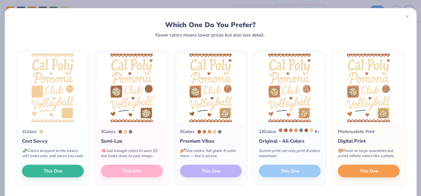
click at [143, 184] on div "3 Colors Semi-Lux 🧠 Just enough colors to save $$ but looks close to your image…" at bounding box center [132, 153] width 74 height 62
click at [143, 180] on div "3 Colors Semi-Lux 🧠 Just enough colors to save $$ but looks close to your image…" at bounding box center [132, 153] width 74 height 62
click at [144, 181] on div "3 Colors Semi-Lux 🧠 Just enough colors to save $$ but looks close to your image…" at bounding box center [132, 153] width 74 height 62
click at [143, 180] on div "3 Colors Semi-Lux 🧠 Just enough colors to save $$ but looks close to your image…" at bounding box center [132, 153] width 74 height 62
click at [140, 179] on div "3 Colors Semi-Lux 🧠 Just enough colors to save $$ but looks close to your image…" at bounding box center [132, 153] width 74 height 62
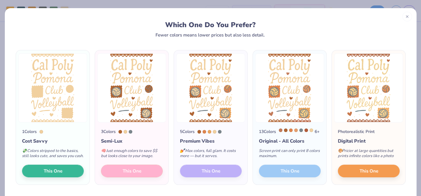
click at [142, 177] on div "3 Colors Semi-Lux 🧠 Just enough colors to save $$ but looks close to your image…" at bounding box center [132, 153] width 74 height 62
click at [142, 179] on div "3 Colors Semi-Lux 🧠 Just enough colors to save $$ but looks close to your image…" at bounding box center [132, 153] width 74 height 62
click at [142, 180] on div "3 Colors Semi-Lux 🧠 Just enough colors to save $$ but looks close to your image…" at bounding box center [132, 153] width 74 height 62
click at [139, 178] on div "3 Colors Semi-Lux 🧠 Just enough colors to save $$ but looks close to your image…" at bounding box center [132, 153] width 74 height 62
click at [140, 177] on div "3 Colors Semi-Lux 🧠 Just enough colors to save $$ but looks close to your image…" at bounding box center [132, 153] width 74 height 62
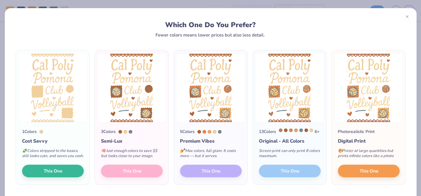
click at [142, 183] on div "3 Colors Semi-Lux 🧠 Just enough colors to save $$ but looks close to your image…" at bounding box center [132, 153] width 74 height 62
click at [142, 184] on div "3 Colors Semi-Lux 🧠 Just enough colors to save $$ but looks close to your image…" at bounding box center [132, 153] width 74 height 62
click at [141, 182] on div "3 Colors Semi-Lux 🧠 Just enough colors to save $$ but looks close to your image…" at bounding box center [132, 153] width 74 height 62
click at [141, 184] on div "3 Colors Semi-Lux 🧠 Just enough colors to save $$ but looks close to your image…" at bounding box center [132, 153] width 74 height 62
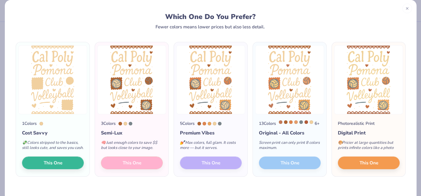
scroll to position [7, 0]
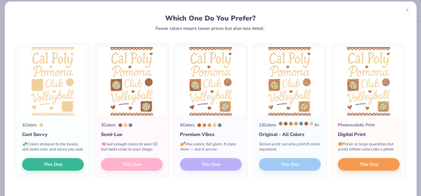
click at [135, 169] on div "3 Colors Semi-Lux 🧠 Just enough colors to save $$ but looks close to your image…" at bounding box center [132, 147] width 74 height 62
click at [136, 170] on div "3 Colors Semi-Lux 🧠 Just enough colors to save $$ but looks close to your image…" at bounding box center [132, 147] width 74 height 62
click at [137, 168] on div "3 Colors Semi-Lux 🧠 Just enough colors to save $$ but looks close to your image…" at bounding box center [132, 147] width 74 height 62
click at [137, 170] on div "3 Colors Semi-Lux 🧠 Just enough colors to save $$ but looks close to your image…" at bounding box center [132, 147] width 74 height 62
click at [137, 172] on div "3 Colors Semi-Lux 🧠 Just enough colors to save $$ but looks close to your image…" at bounding box center [132, 147] width 74 height 62
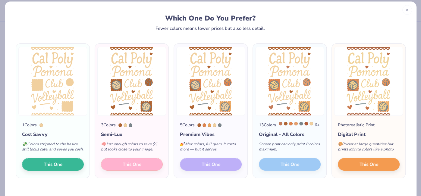
click at [134, 164] on div "3 Colors Semi-Lux 🧠 Just enough colors to save $$ but looks close to your image…" at bounding box center [132, 147] width 74 height 62
click at [126, 164] on div "3 Colors Semi-Lux 🧠 Just enough colors to save $$ but looks close to your image…" at bounding box center [132, 147] width 74 height 62
click at [150, 171] on div "3 Colors Semi-Lux 🧠 Just enough colors to save $$ but looks close to your image…" at bounding box center [132, 147] width 74 height 62
click at [152, 171] on div "3 Colors Semi-Lux 🧠 Just enough colors to save $$ but looks close to your image…" at bounding box center [132, 147] width 74 height 62
click at [156, 175] on div "3 Colors Semi-Lux 🧠 Just enough colors to save $$ but looks close to your image…" at bounding box center [132, 147] width 74 height 62
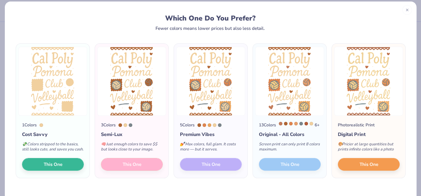
click at [153, 167] on div "3 Colors Semi-Lux 🧠 Just enough colors to save $$ but looks close to your image…" at bounding box center [132, 147] width 74 height 62
click at [151, 164] on div "3 Colors Semi-Lux 🧠 Just enough colors to save $$ but looks close to your image…" at bounding box center [132, 147] width 74 height 62
click at [151, 167] on div "3 Colors Semi-Lux 🧠 Just enough colors to save $$ but looks close to your image…" at bounding box center [132, 147] width 74 height 62
click at [155, 161] on div "3 Colors Semi-Lux 🧠 Just enough colors to save $$ but looks close to your image…" at bounding box center [132, 147] width 74 height 62
click at [155, 164] on div "3 Colors Semi-Lux 🧠 Just enough colors to save $$ but looks close to your image…" at bounding box center [132, 147] width 74 height 62
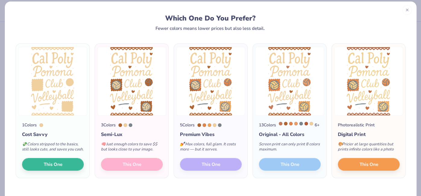
click at [129, 169] on div "3 Colors Semi-Lux 🧠 Just enough colors to save $$ but looks close to your image…" at bounding box center [132, 147] width 74 height 62
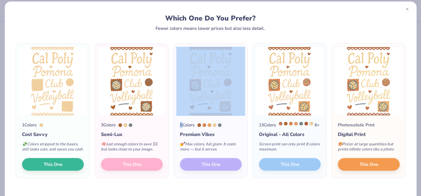
click at [408, 10] on icon at bounding box center [407, 9] width 4 height 4
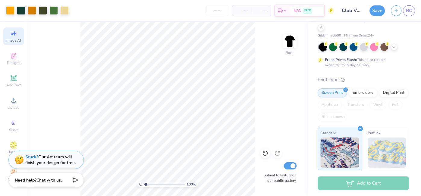
click at [17, 31] on div "Image AI" at bounding box center [13, 36] width 21 height 18
select select "4"
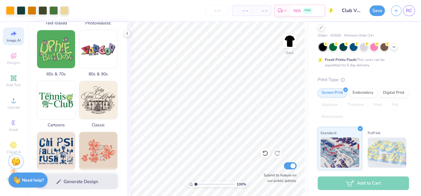
scroll to position [183, 0]
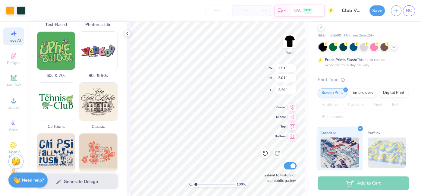
type input "3.51"
type input "2.01"
type input "2.29"
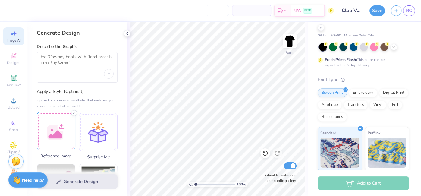
scroll to position [0, 0]
click at [58, 67] on textarea at bounding box center [77, 61] width 73 height 15
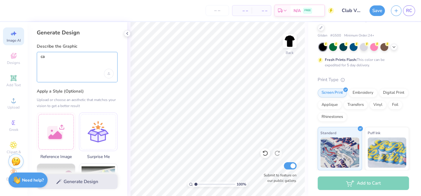
type textarea "cal"
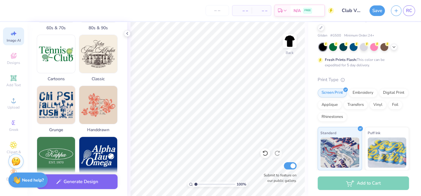
scroll to position [241, 0]
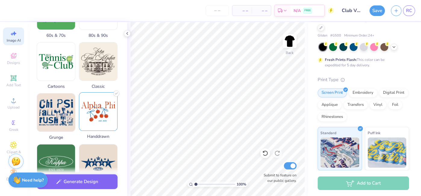
type textarea "Cal Poly Pomona Club Volleyball Cal Poly on the first line Pomona on the second…"
click at [96, 111] on img at bounding box center [98, 111] width 38 height 38
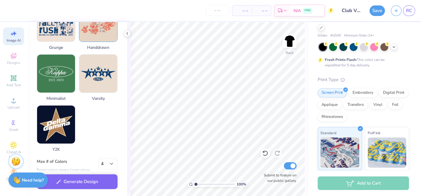
scroll to position [335, 0]
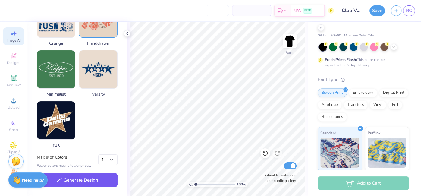
click at [77, 178] on button "Generate Design" at bounding box center [77, 180] width 81 height 15
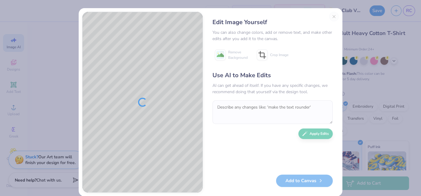
scroll to position [14, 0]
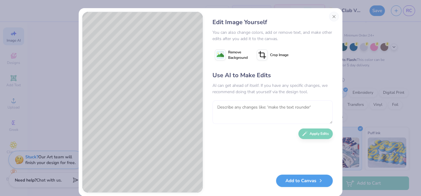
click at [218, 110] on textarea at bounding box center [272, 111] width 120 height 23
click at [291, 107] on textarea "can you take away the hearts, flowers, and bow" at bounding box center [272, 111] width 120 height 23
click at [328, 106] on textarea "can you take away the hearts, flowers, cherry, and bow" at bounding box center [272, 111] width 120 height 23
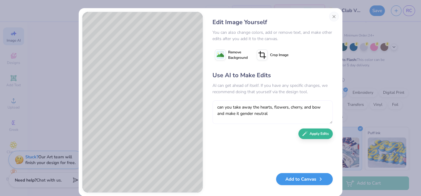
type textarea "can you take away the hearts, flowers, cherry, and bow and make it gender neutr…"
click at [309, 180] on button "Add to Canvas" at bounding box center [304, 179] width 57 height 12
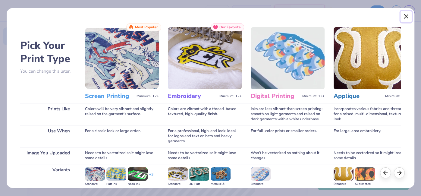
click at [406, 17] on button "Close" at bounding box center [405, 16] width 11 height 11
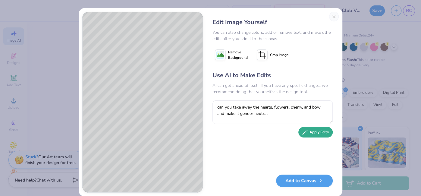
click at [314, 134] on button "Apply Edits" at bounding box center [315, 132] width 34 height 11
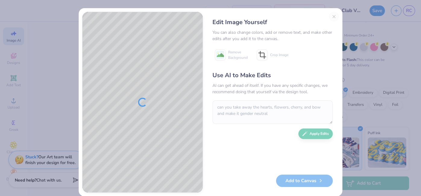
scroll to position [8, 0]
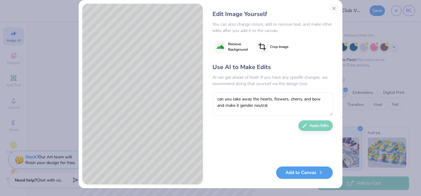
click at [279, 44] on span "Crop Image" at bounding box center [279, 46] width 18 height 5
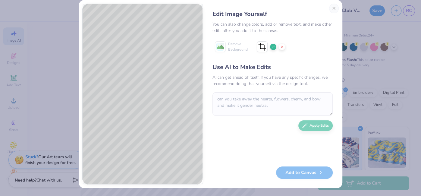
click at [263, 47] on icon at bounding box center [262, 46] width 11 height 11
click at [263, 45] on icon at bounding box center [260, 47] width 5 height 5
click at [283, 48] on icon at bounding box center [282, 47] width 4 height 4
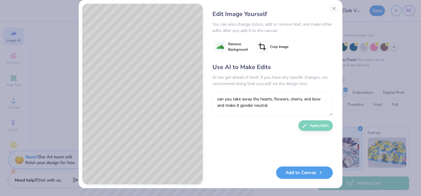
click at [277, 48] on span "Crop Image" at bounding box center [279, 46] width 18 height 5
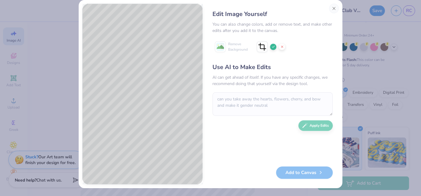
click at [312, 126] on div "Use AI to Make Edits AI can get ahead of itself. If you have any specific chang…" at bounding box center [272, 112] width 120 height 98
click at [272, 45] on icon at bounding box center [273, 47] width 4 height 4
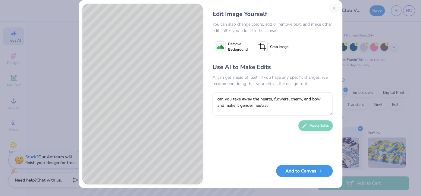
click at [317, 175] on button "Add to Canvas" at bounding box center [304, 171] width 57 height 12
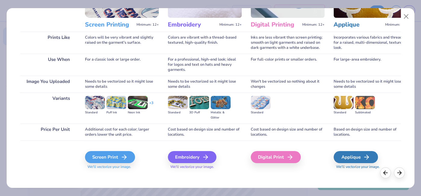
scroll to position [65, 0]
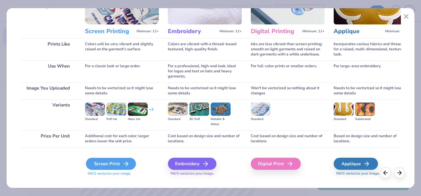
click at [101, 167] on div "Screen Print" at bounding box center [111, 164] width 50 height 12
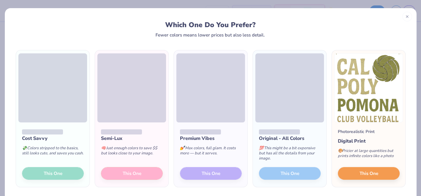
scroll to position [14, 0]
